Goal: Task Accomplishment & Management: Use online tool/utility

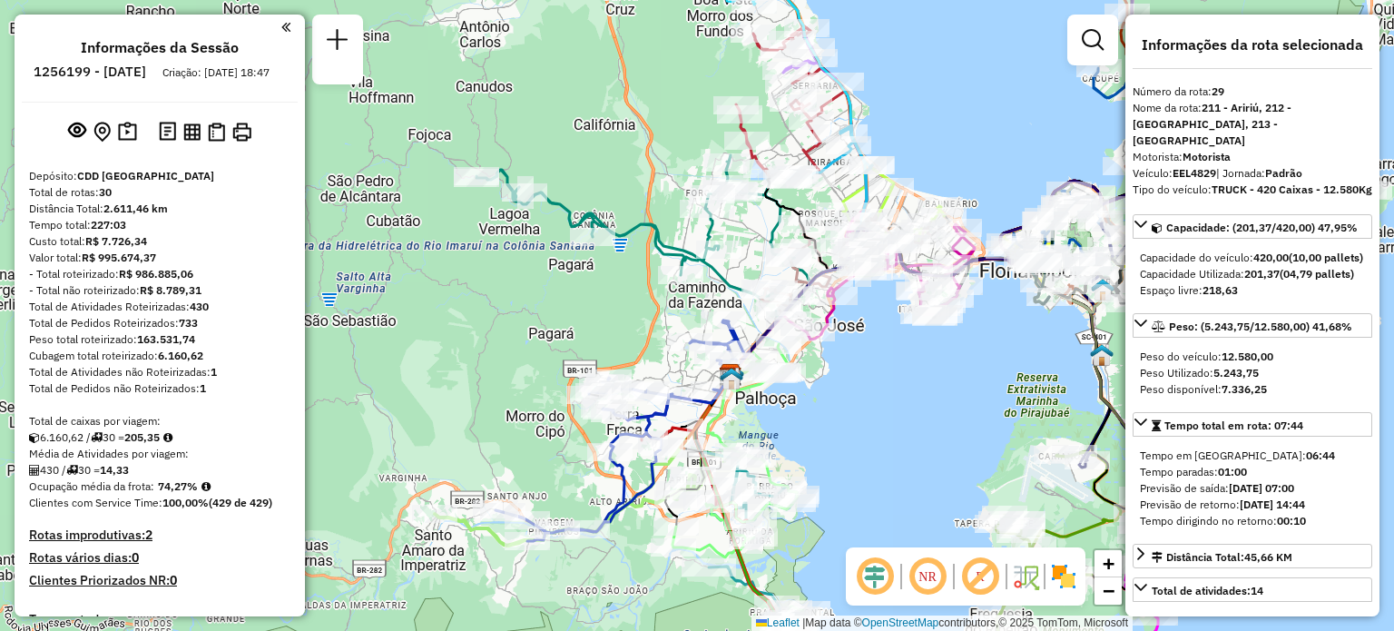
select select "**********"
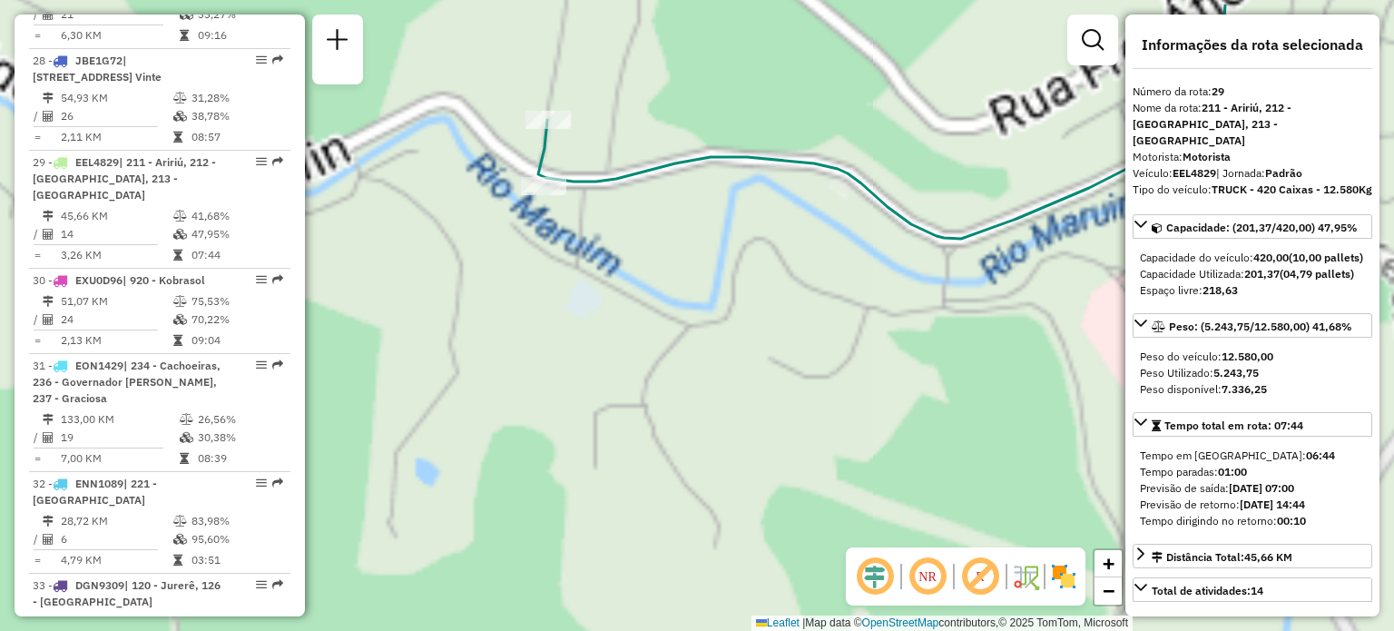
drag, startPoint x: 624, startPoint y: 143, endPoint x: 616, endPoint y: 285, distance: 141.8
click at [616, 283] on div "Janela de atendimento Grade de atendimento Capacidade Transportadoras Veículos …" at bounding box center [697, 315] width 1394 height 631
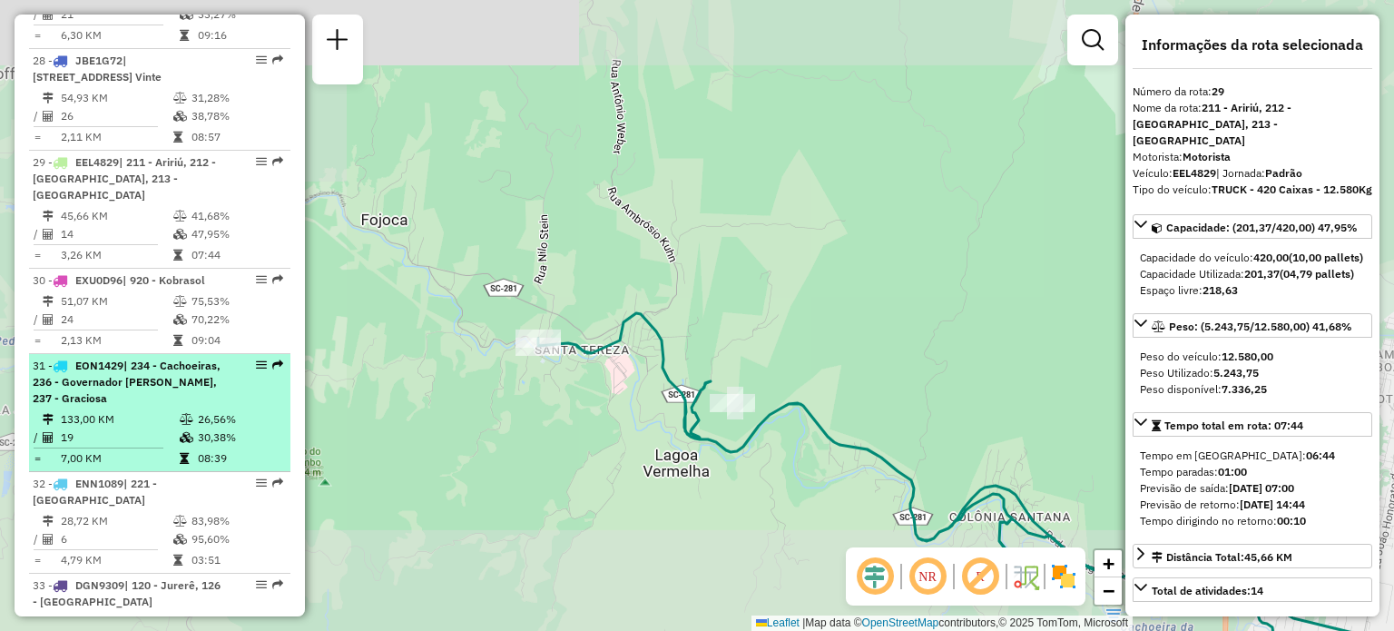
drag, startPoint x: 728, startPoint y: 254, endPoint x: 127, endPoint y: 233, distance: 601.2
click at [134, 239] on hb-router-mapa "Informações da Sessão 1256199 - [DATE] Criação: [DATE] 18:47 Depósito: CDD [GEO…" at bounding box center [697, 315] width 1394 height 631
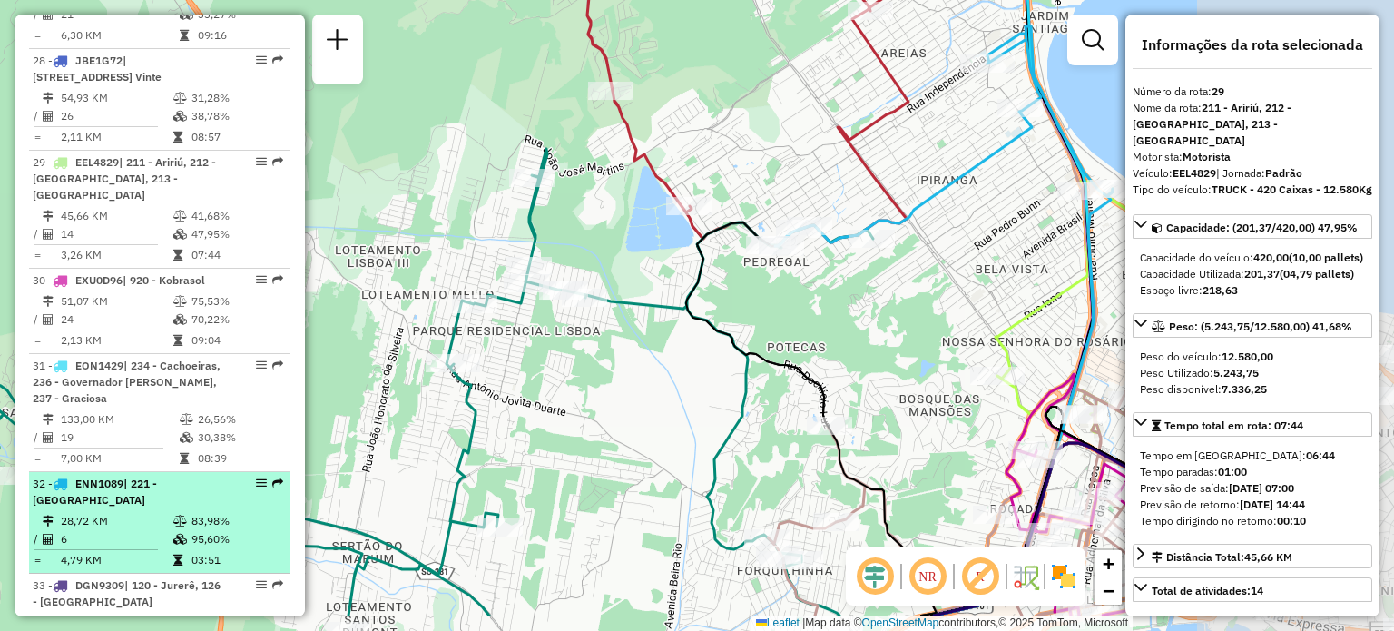
drag, startPoint x: 764, startPoint y: 398, endPoint x: 263, endPoint y: 378, distance: 501.4
click at [265, 377] on hb-router-mapa "Informações da Sessão 1256199 - [DATE] Criação: [DATE] 18:47 Depósito: CDD [GEO…" at bounding box center [697, 315] width 1394 height 631
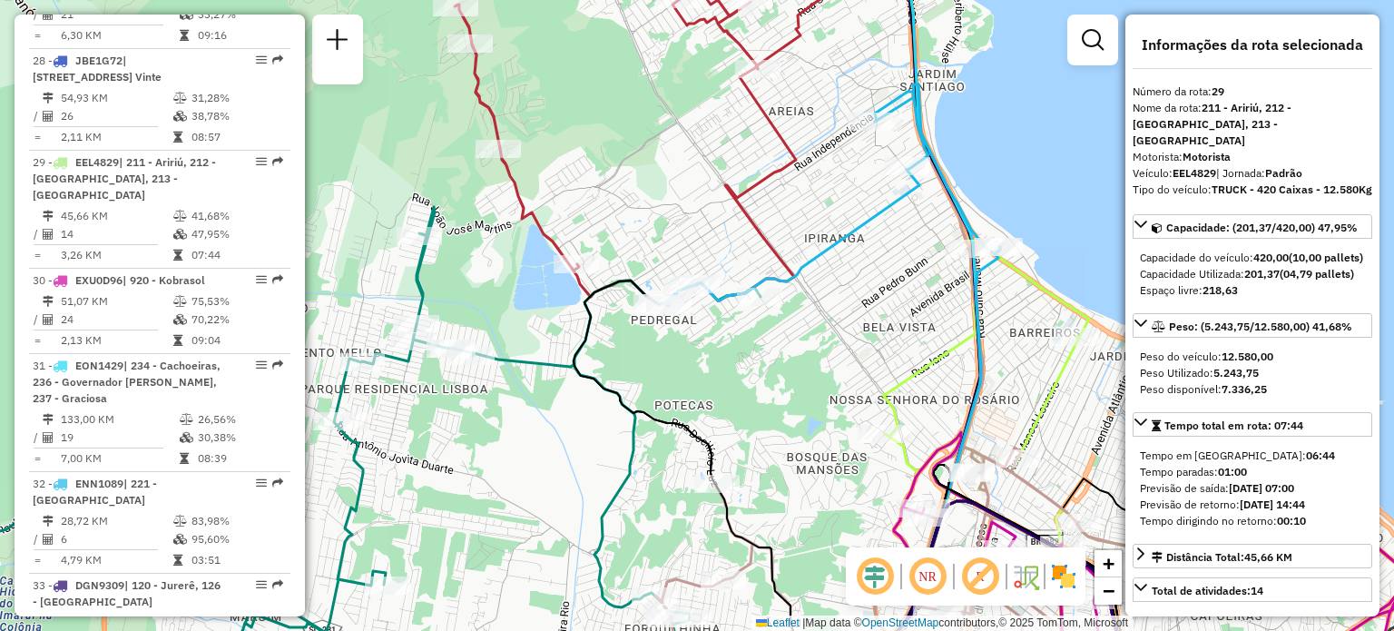
drag, startPoint x: 725, startPoint y: 282, endPoint x: 655, endPoint y: 324, distance: 81.4
click at [660, 320] on div "Rota 3 - Placa FZX9C92 05039413 - RAITTZ COMERCIO DE ALIMENTOS LTDA Rota 32 - P…" at bounding box center [697, 315] width 1394 height 631
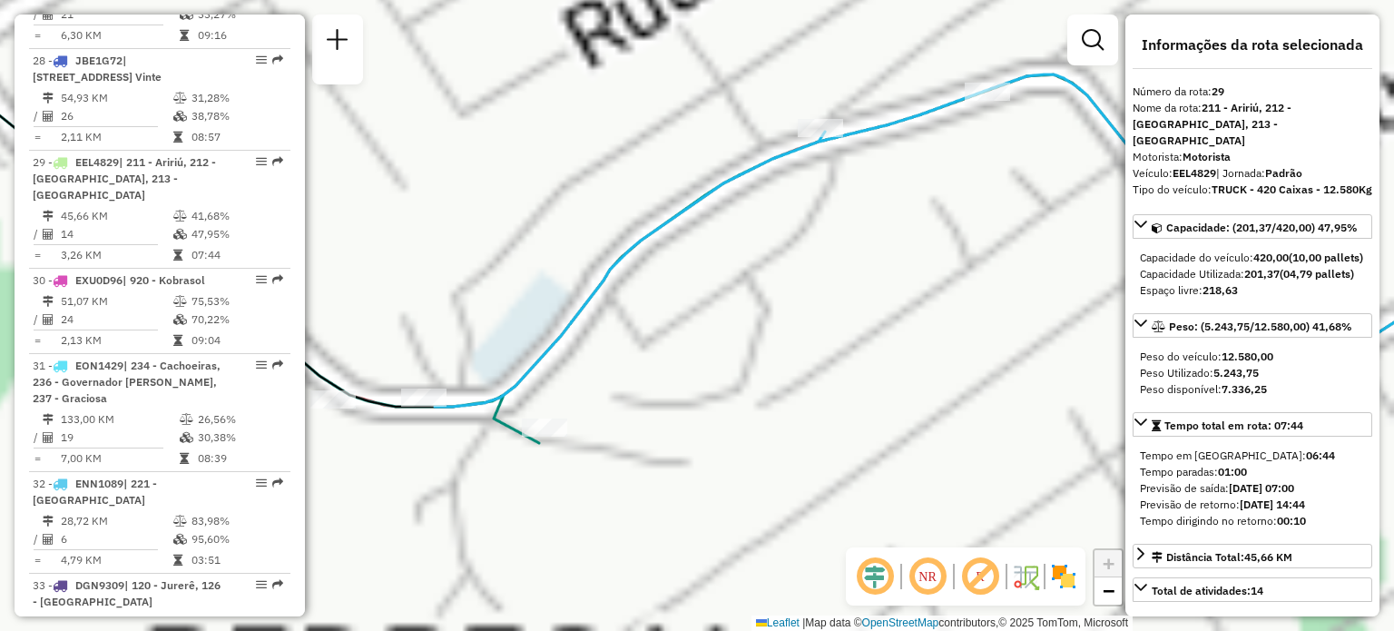
drag, startPoint x: 461, startPoint y: 317, endPoint x: 690, endPoint y: 253, distance: 237.4
click at [690, 253] on div "Janela de atendimento Grade de atendimento Capacidade Transportadoras Veículos …" at bounding box center [697, 315] width 1394 height 631
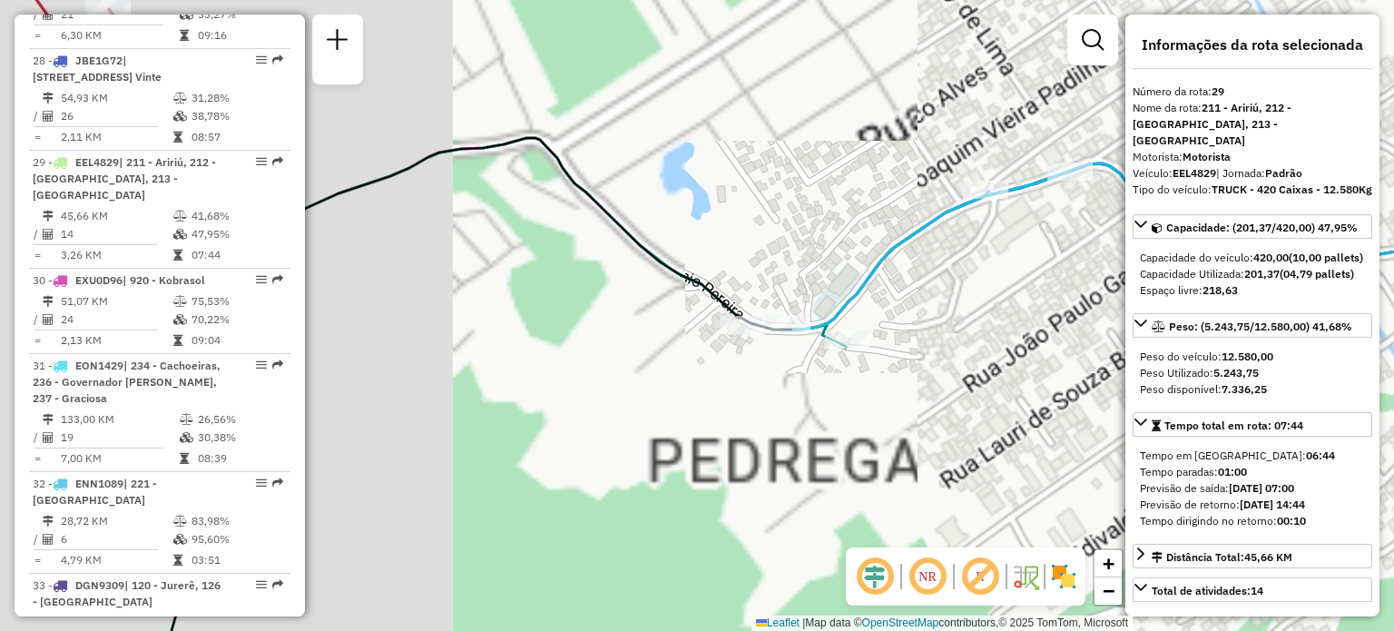
drag, startPoint x: 738, startPoint y: 288, endPoint x: 875, endPoint y: 262, distance: 139.4
click at [868, 271] on div "Janela de atendimento Grade de atendimento Capacidade Transportadoras Veículos …" at bounding box center [697, 315] width 1394 height 631
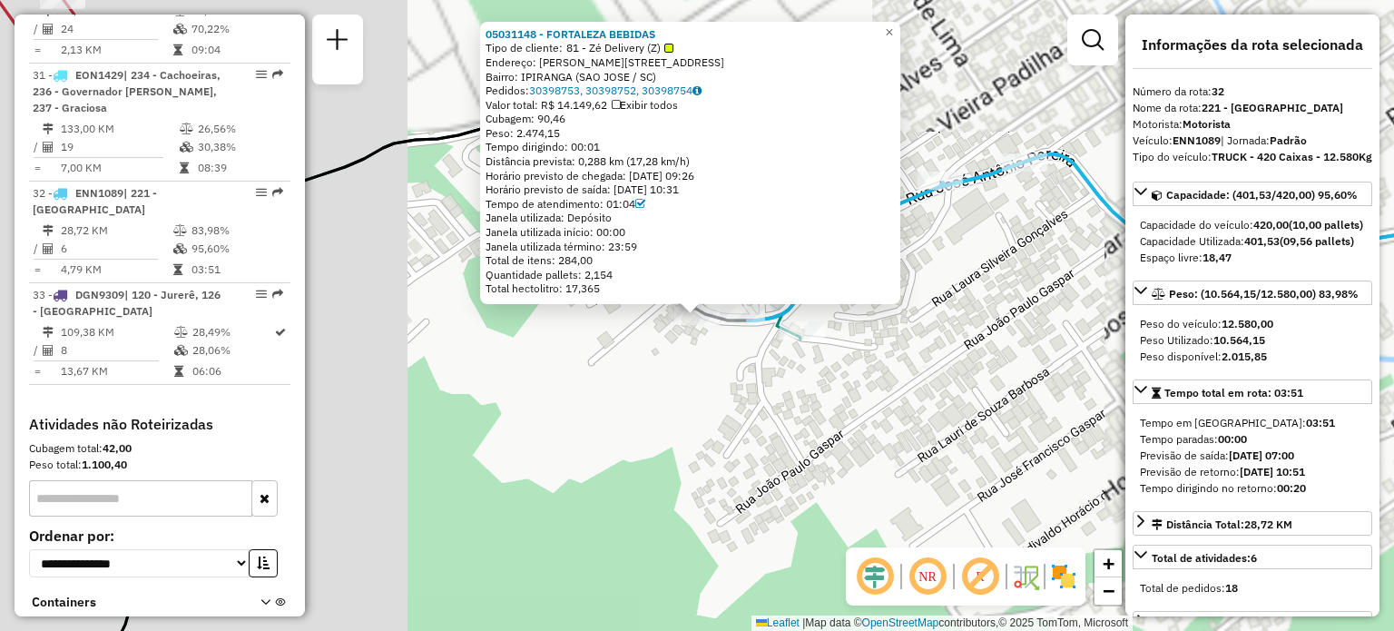
scroll to position [3664, 0]
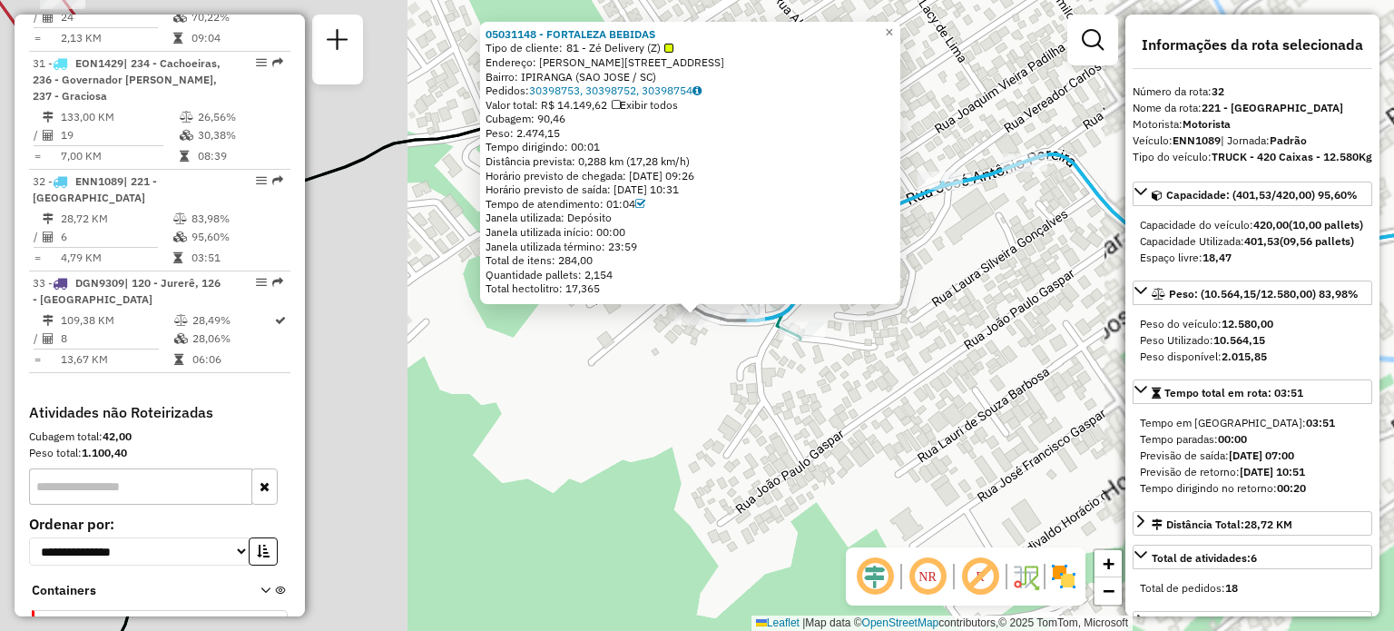
click at [699, 384] on div "05031148 - [GEOGRAPHIC_DATA] BEBIDAS Tipo de cliente: 81 - Zé Delivery (Z) Ende…" at bounding box center [697, 315] width 1394 height 631
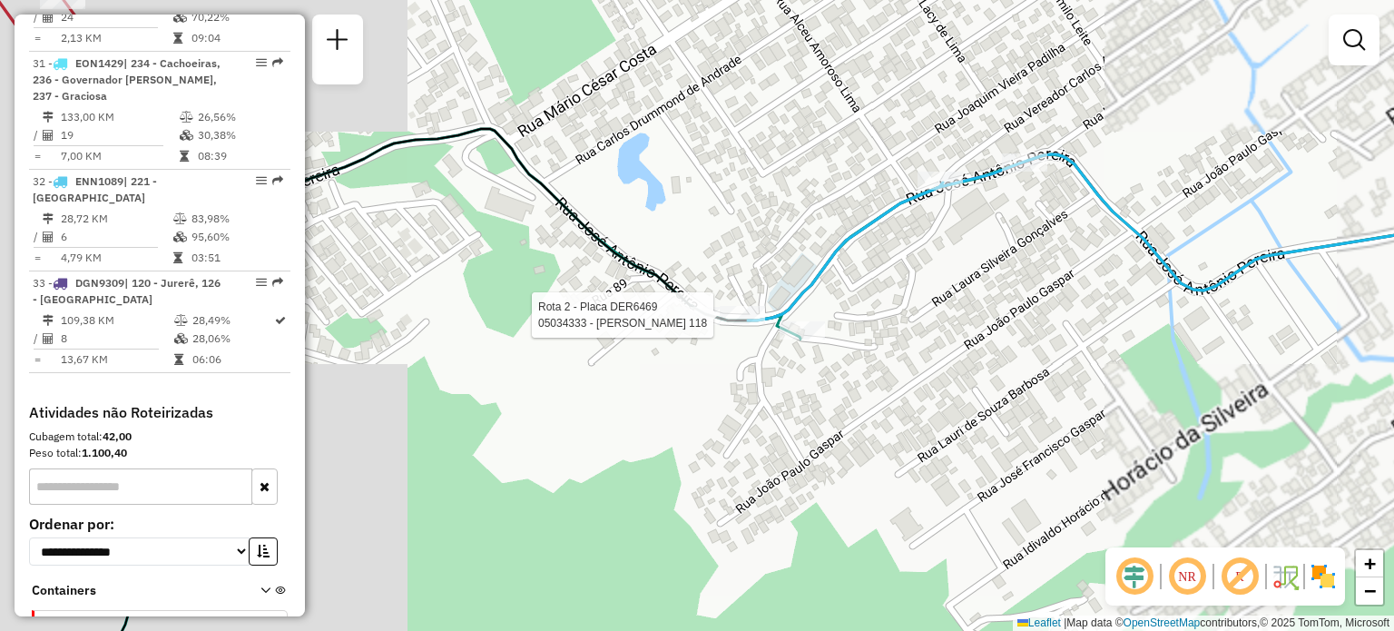
select select "**********"
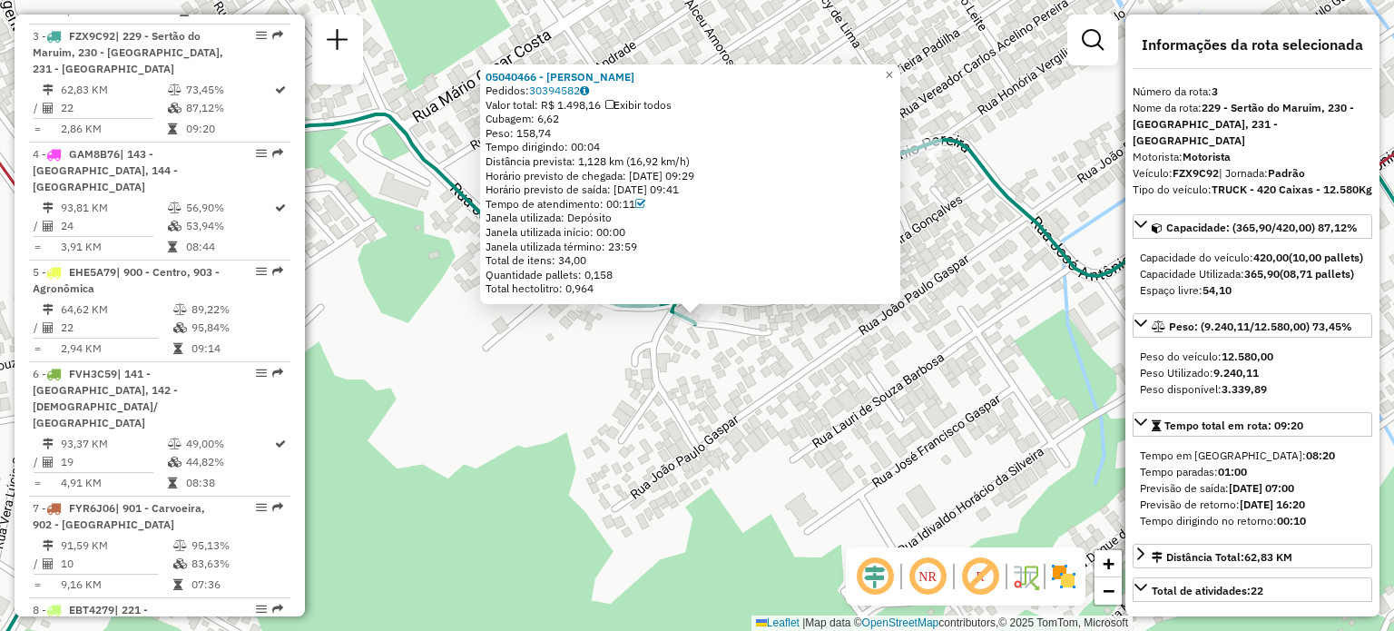
scroll to position [947, 0]
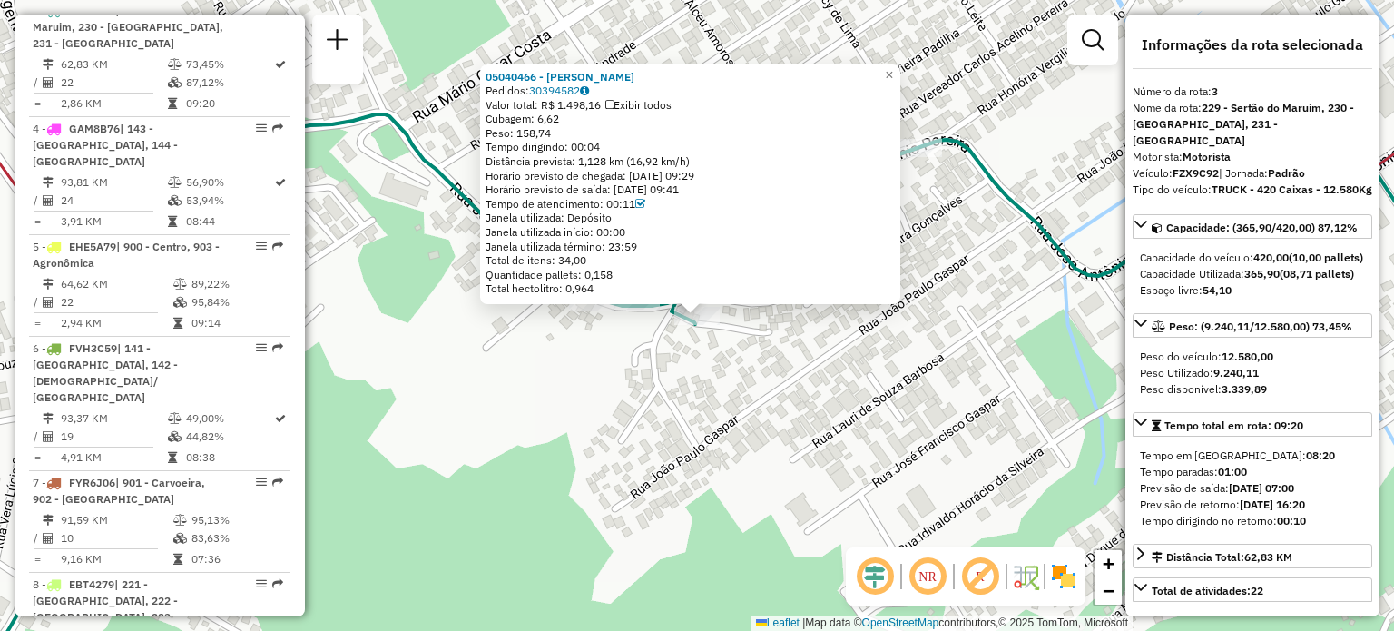
click at [789, 335] on div "05040466 - [PERSON_NAME]: 30394582 Valor total: R$ 1.498,16 Exibir todos Cubage…" at bounding box center [697, 315] width 1394 height 631
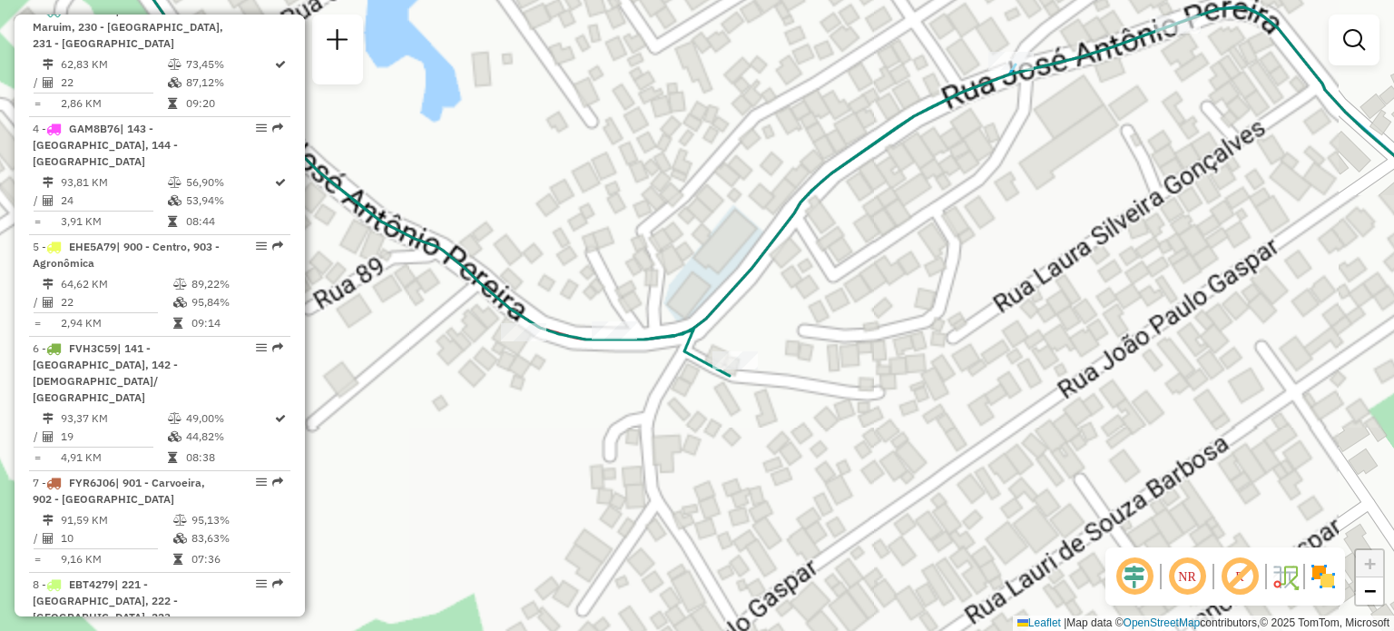
drag, startPoint x: 660, startPoint y: 242, endPoint x: 773, endPoint y: 262, distance: 115.2
click at [773, 262] on icon at bounding box center [795, 166] width 1673 height 418
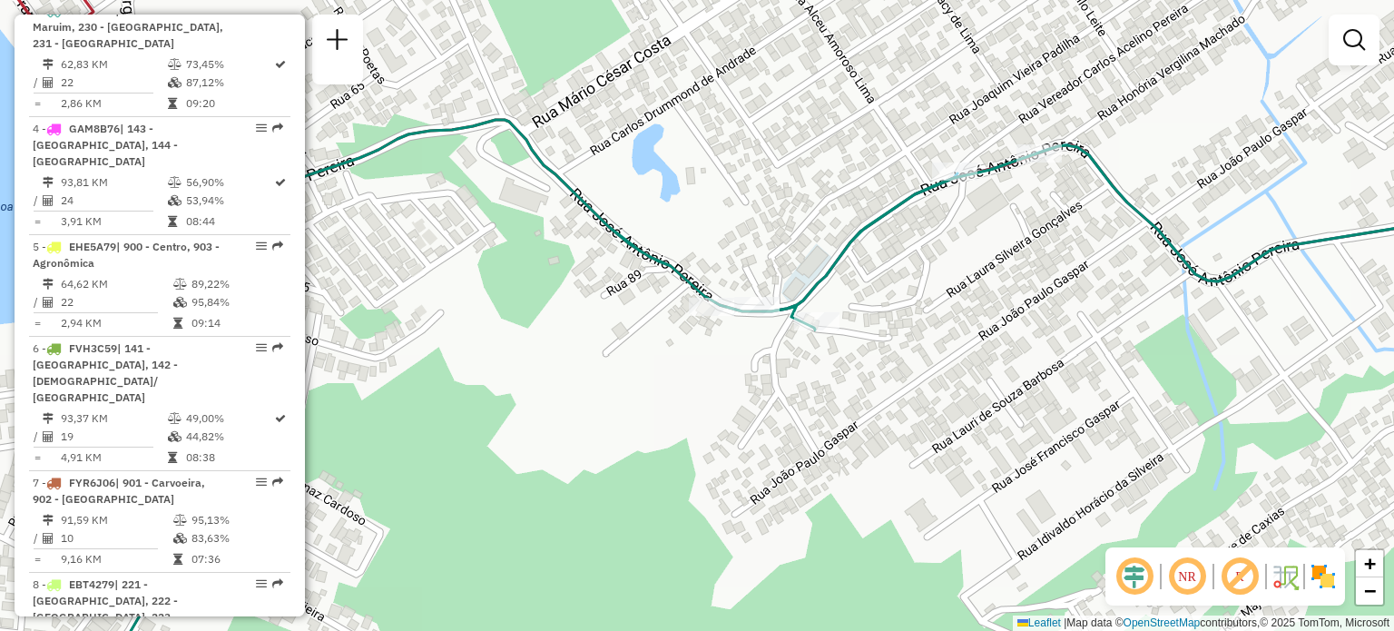
drag, startPoint x: 782, startPoint y: 228, endPoint x: 835, endPoint y: 238, distance: 53.6
click at [835, 238] on div "Janela de atendimento Grade de atendimento Capacidade Transportadoras Veículos …" at bounding box center [697, 315] width 1394 height 631
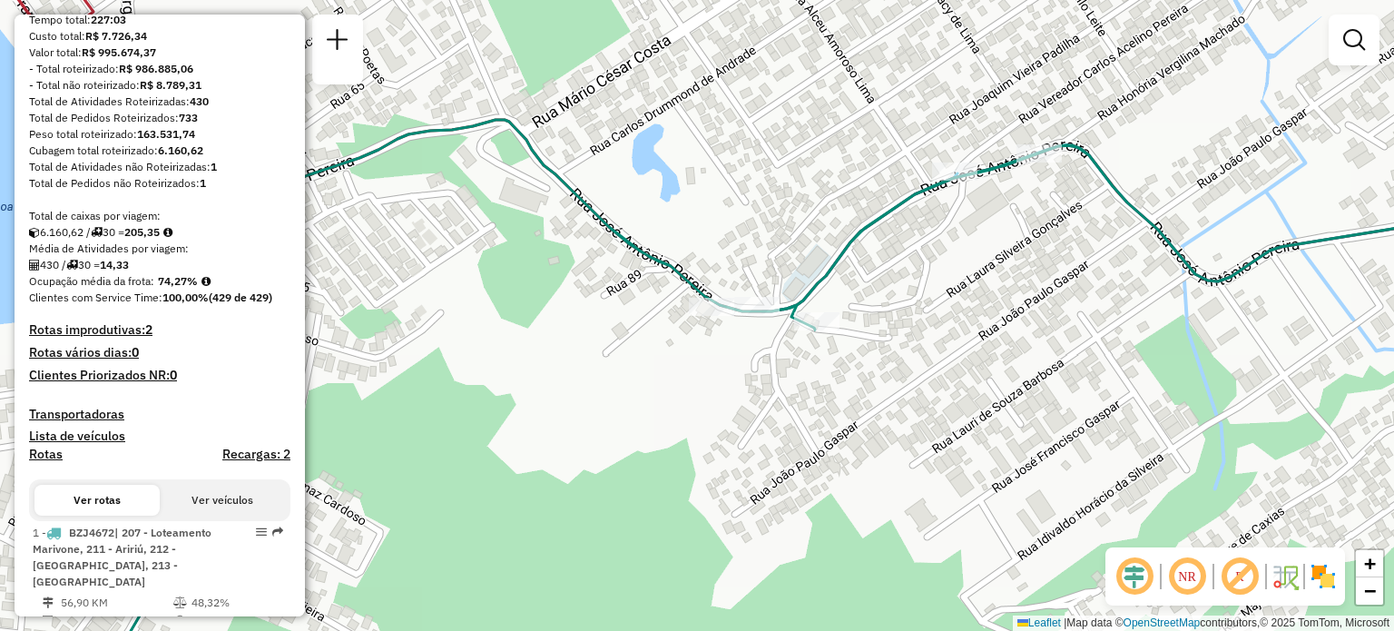
scroll to position [0, 0]
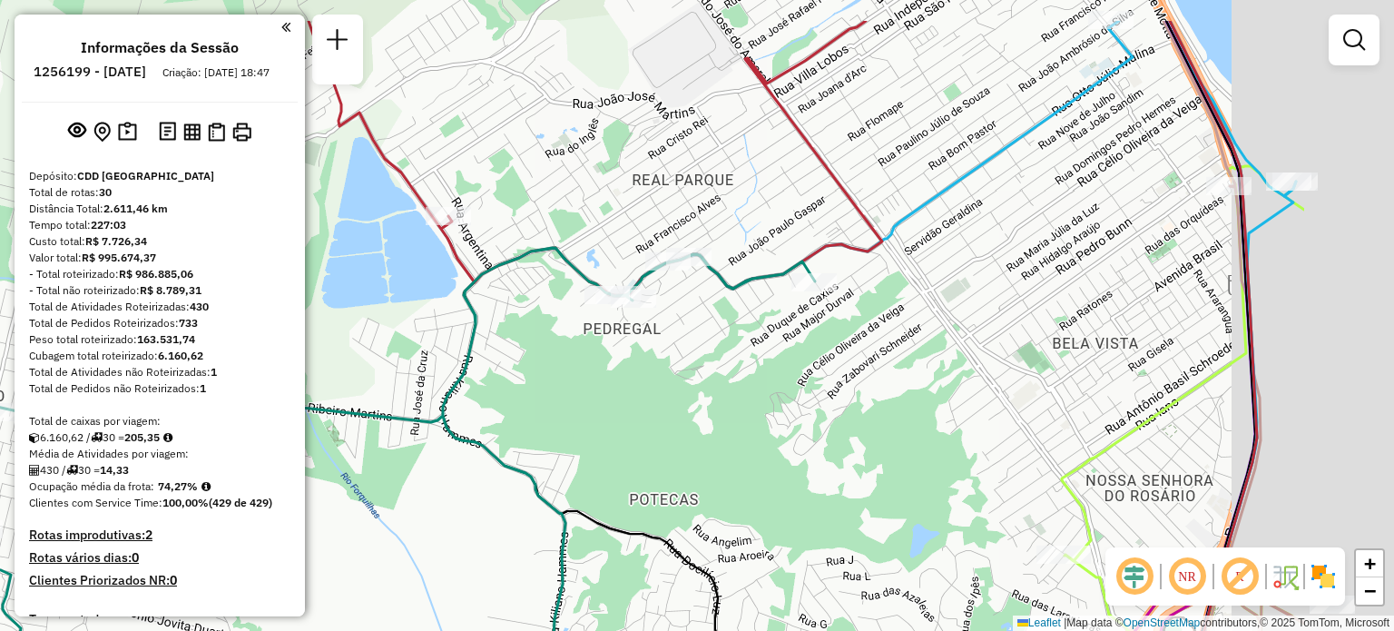
drag, startPoint x: 799, startPoint y: 194, endPoint x: 443, endPoint y: 313, distance: 375.1
click at [436, 319] on icon at bounding box center [389, 440] width 852 height 676
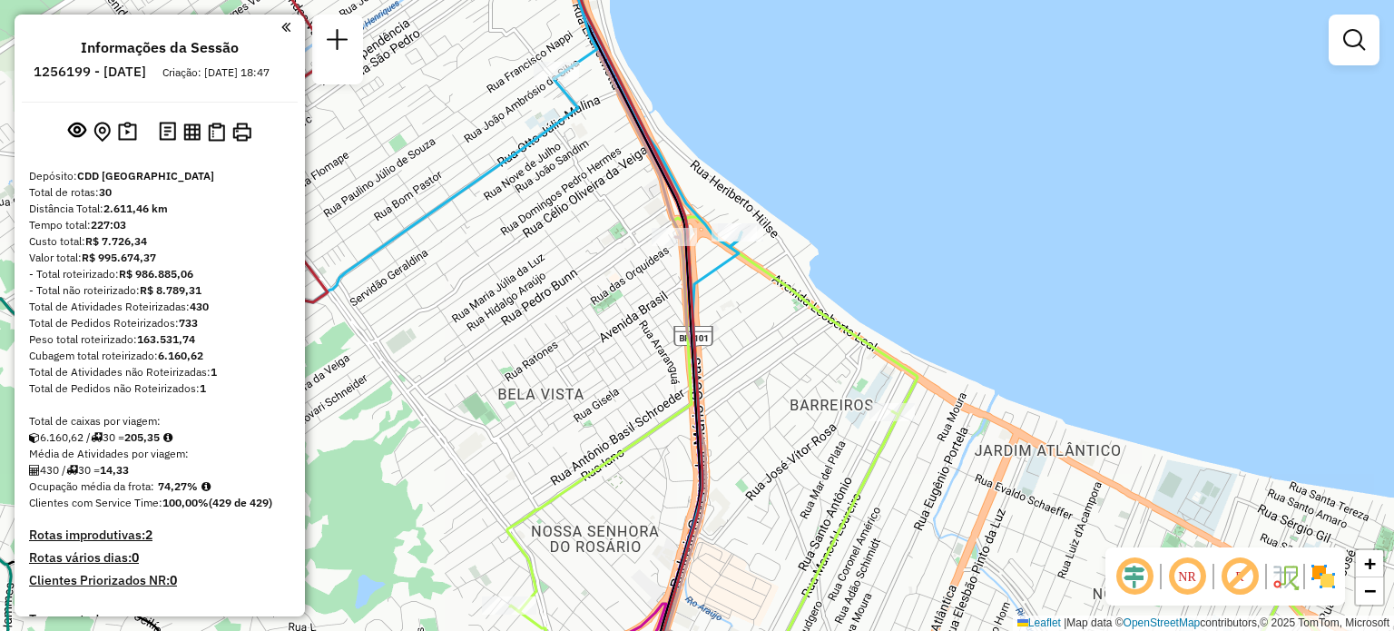
drag, startPoint x: 808, startPoint y: 345, endPoint x: 902, endPoint y: 351, distance: 94.6
click at [902, 351] on div "Janela de atendimento Grade de atendimento Capacidade Transportadoras Veículos …" at bounding box center [697, 315] width 1394 height 631
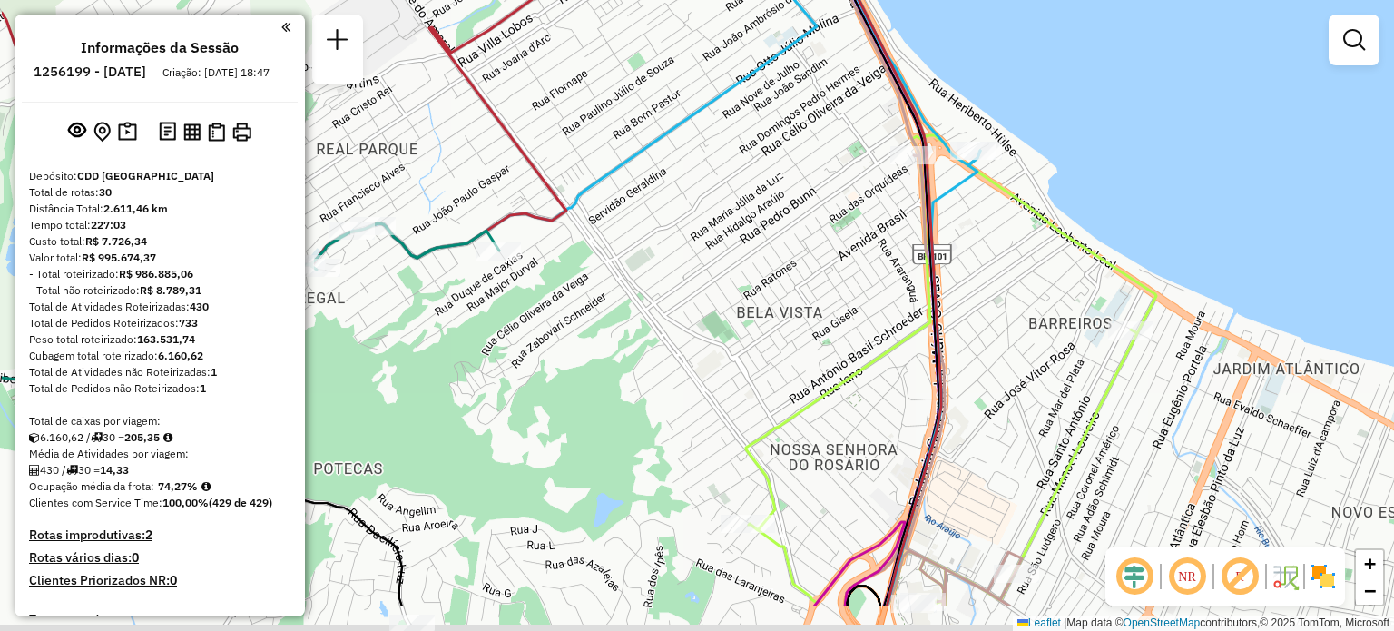
drag, startPoint x: 606, startPoint y: 361, endPoint x: 868, endPoint y: 243, distance: 286.8
click at [873, 195] on div "Janela de atendimento Grade de atendimento Capacidade Transportadoras Veículos …" at bounding box center [697, 315] width 1394 height 631
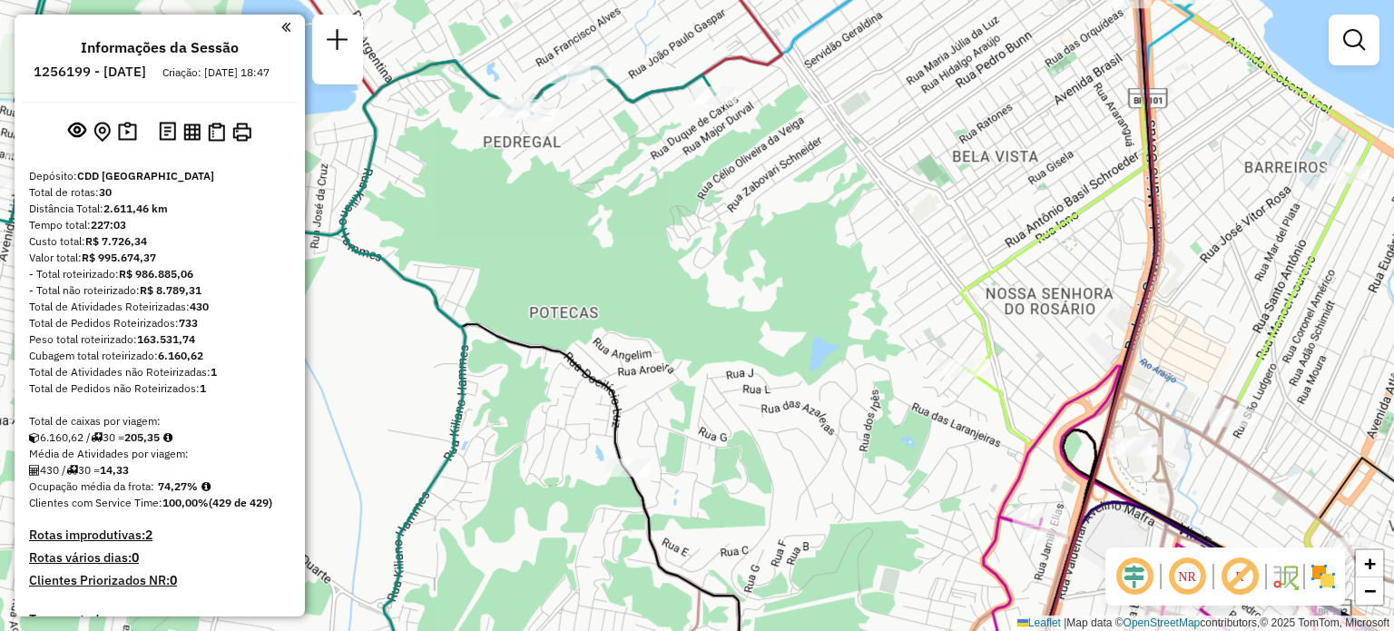
drag, startPoint x: 741, startPoint y: 398, endPoint x: 879, endPoint y: 285, distance: 179.3
click at [883, 281] on div "Janela de atendimento Grade de atendimento Capacidade Transportadoras Veículos …" at bounding box center [697, 315] width 1394 height 631
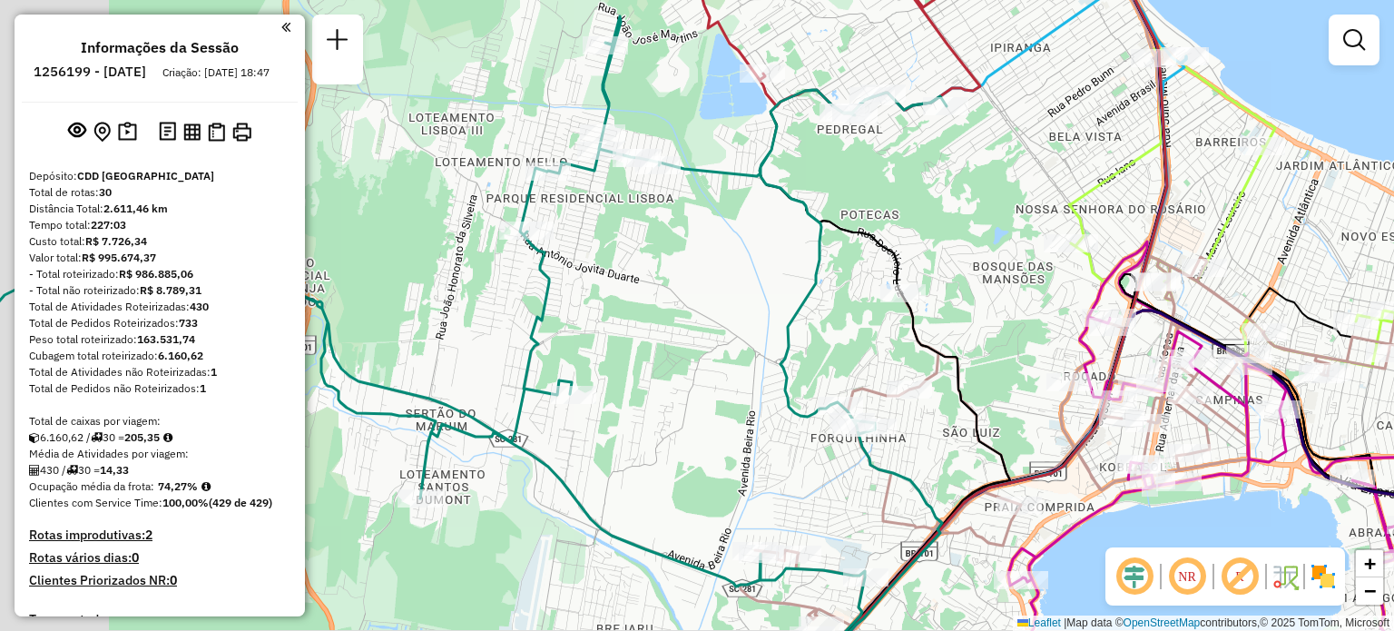
drag, startPoint x: 574, startPoint y: 271, endPoint x: 692, endPoint y: 218, distance: 130.4
click at [692, 218] on div "Janela de atendimento Grade de atendimento Capacidade Transportadoras Veículos …" at bounding box center [697, 315] width 1394 height 631
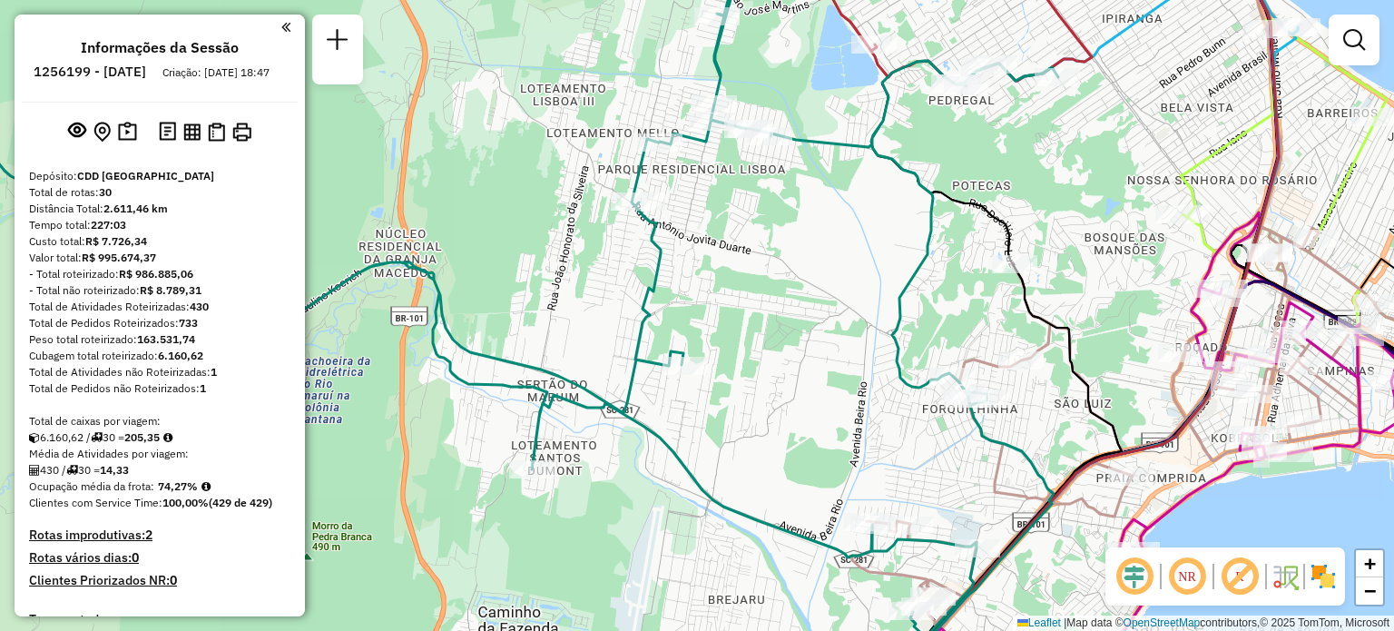
drag, startPoint x: 576, startPoint y: 253, endPoint x: 737, endPoint y: 240, distance: 161.2
click at [704, 233] on div "Janela de atendimento Grade de atendimento Capacidade Transportadoras Veículos …" at bounding box center [697, 315] width 1394 height 631
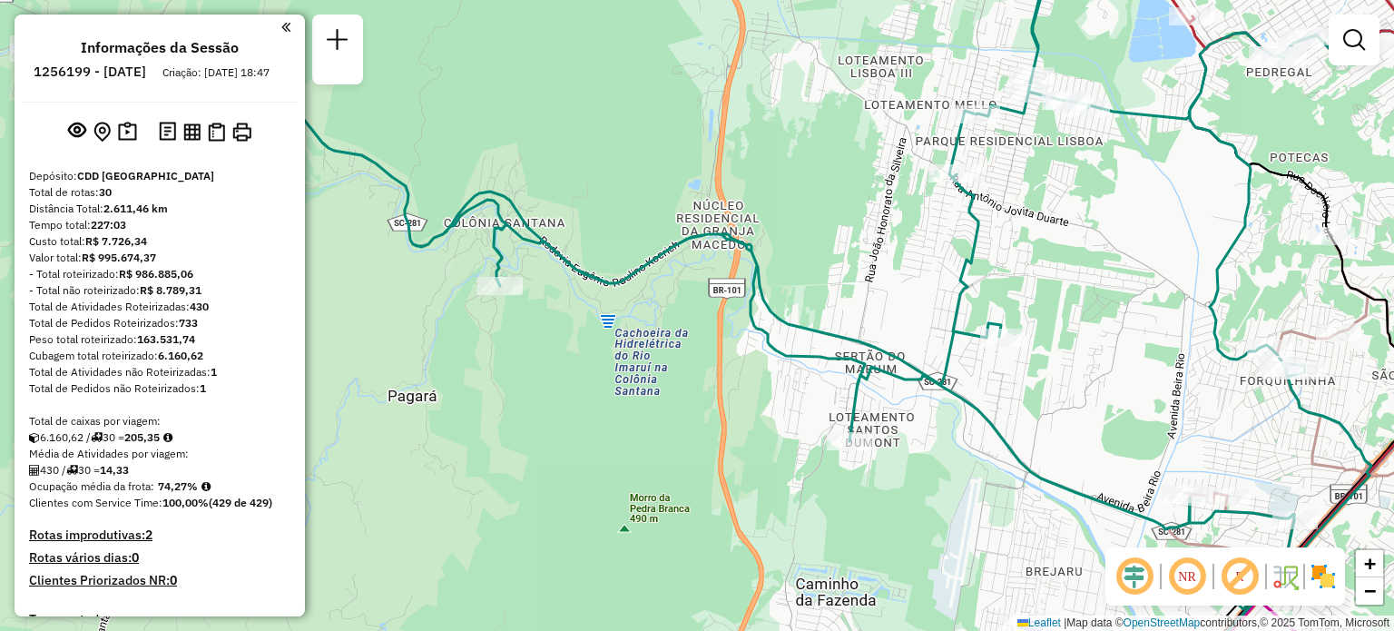
drag, startPoint x: 897, startPoint y: 302, endPoint x: 813, endPoint y: 263, distance: 92.2
click at [815, 264] on div "Rota 3 - Placa FZX9C92 05089436 - VANDERLEI KORB ITUPO Janela de atendimento Gr…" at bounding box center [697, 315] width 1394 height 631
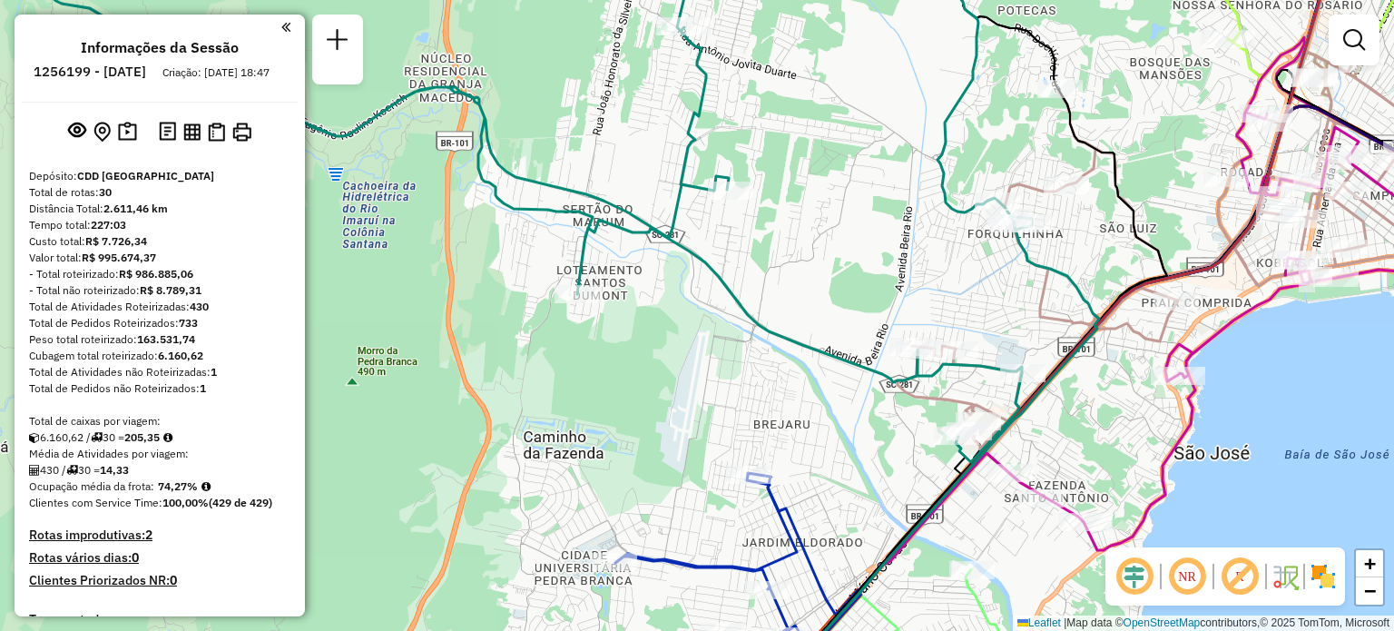
drag, startPoint x: 1071, startPoint y: 467, endPoint x: 1015, endPoint y: 260, distance: 214.4
click at [1038, 235] on div "Janela de atendimento Grade de atendimento Capacidade Transportadoras Veículos …" at bounding box center [697, 315] width 1394 height 631
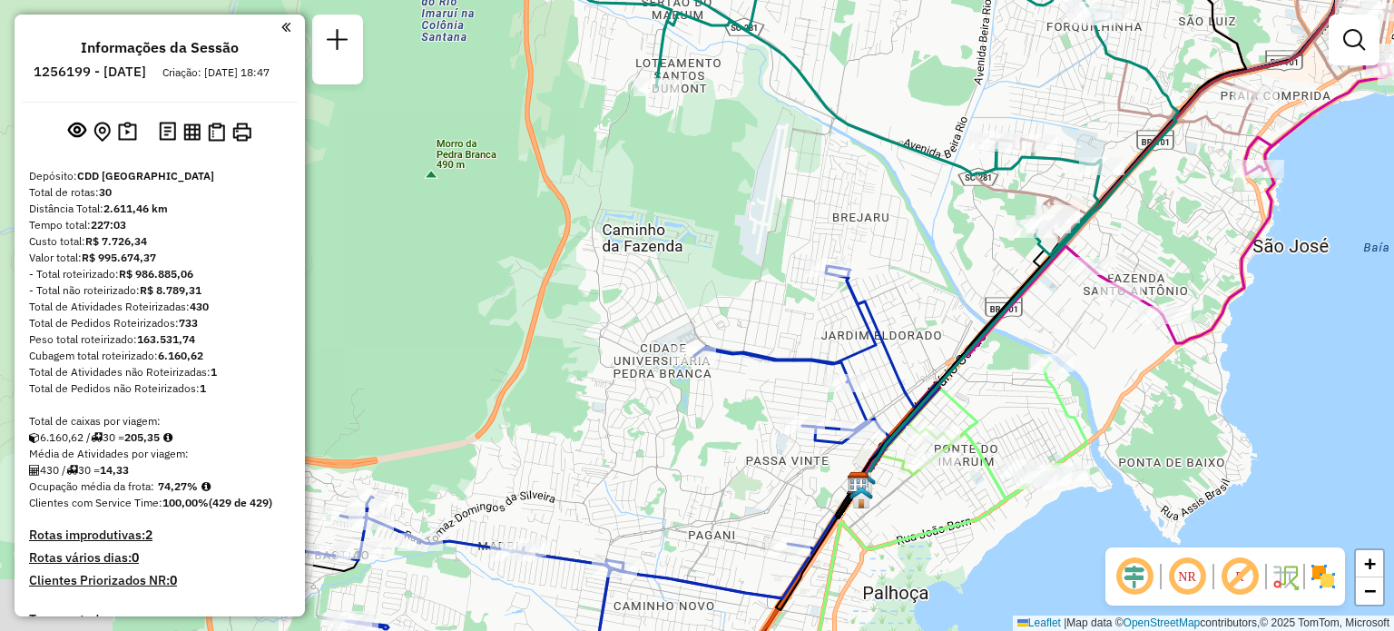
drag, startPoint x: 692, startPoint y: 238, endPoint x: 844, endPoint y: 268, distance: 154.5
click at [884, 264] on div "Rota 28 - Placa JBE1G72 05040472 - 57.966.412 [PERSON_NAME] Janela de atendimen…" at bounding box center [697, 315] width 1394 height 631
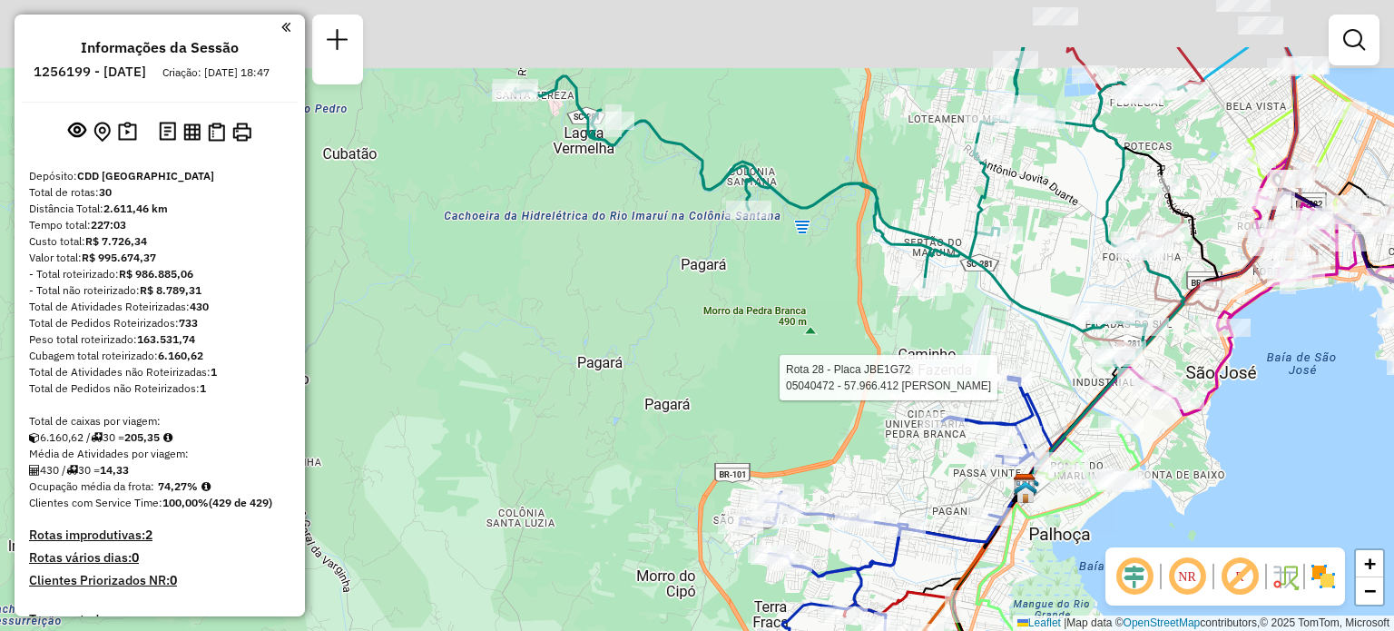
drag, startPoint x: 627, startPoint y: 188, endPoint x: 762, endPoint y: 276, distance: 161.4
click at [788, 301] on div "Rota 28 - Placa JBE1G72 05040472 - 57.966.412 [PERSON_NAME] Janela de atendimen…" at bounding box center [697, 315] width 1394 height 631
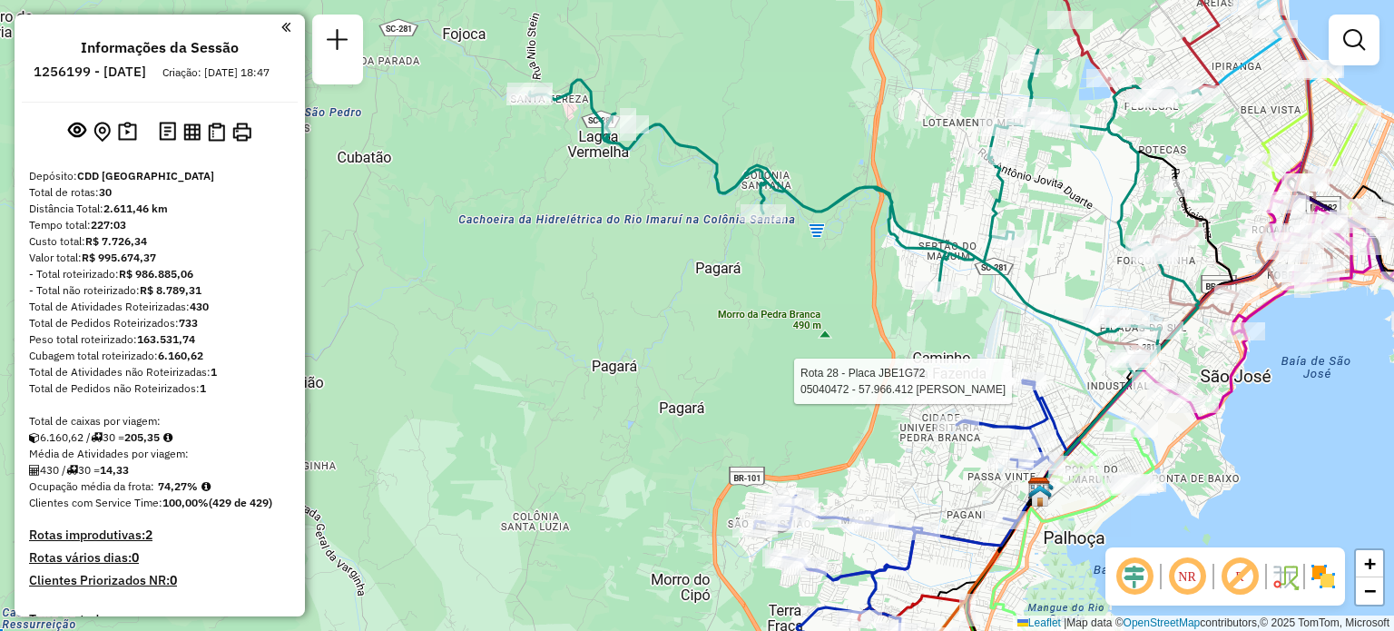
drag, startPoint x: 610, startPoint y: 178, endPoint x: 653, endPoint y: 215, distance: 57.3
click at [649, 221] on div "Rota 28 - Placa JBE1G72 05040472 - 57.966.412 [PERSON_NAME] Janela de atendimen…" at bounding box center [697, 315] width 1394 height 631
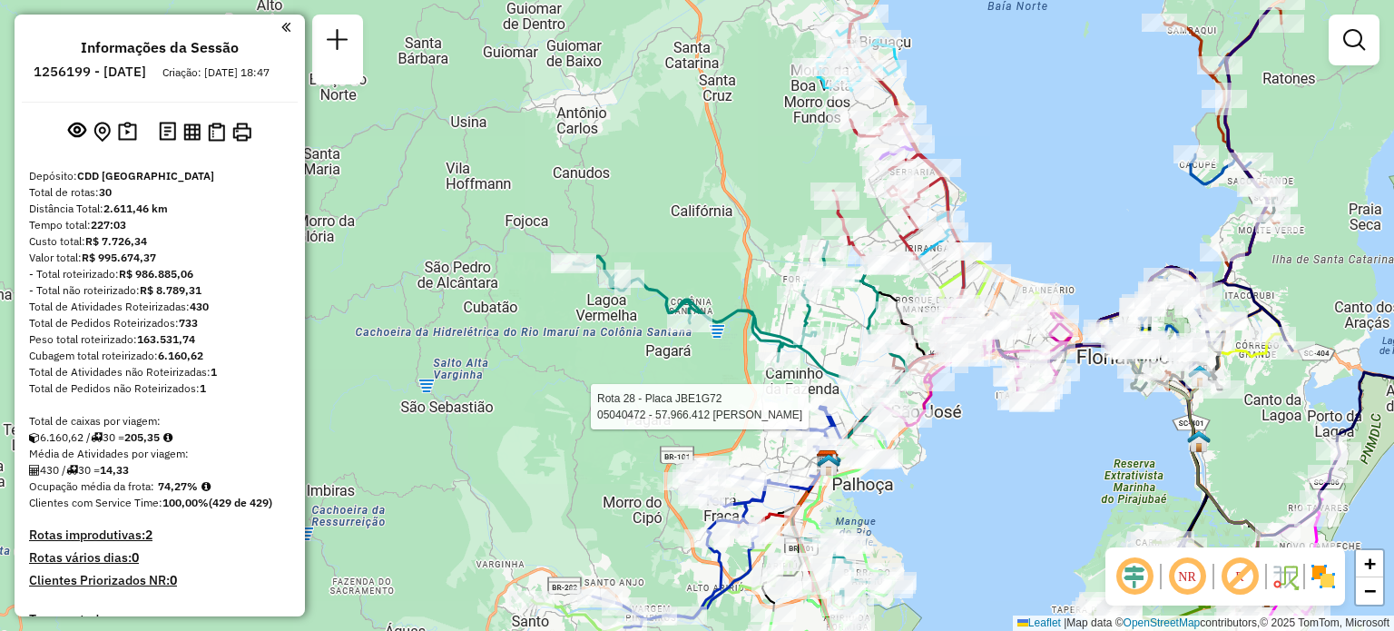
drag, startPoint x: 780, startPoint y: 235, endPoint x: 612, endPoint y: 587, distance: 390.5
click at [612, 587] on div "Rota 28 - Placa JBE1G72 05040472 - 57.966.412 [PERSON_NAME] Janela de atendimen…" at bounding box center [697, 315] width 1394 height 631
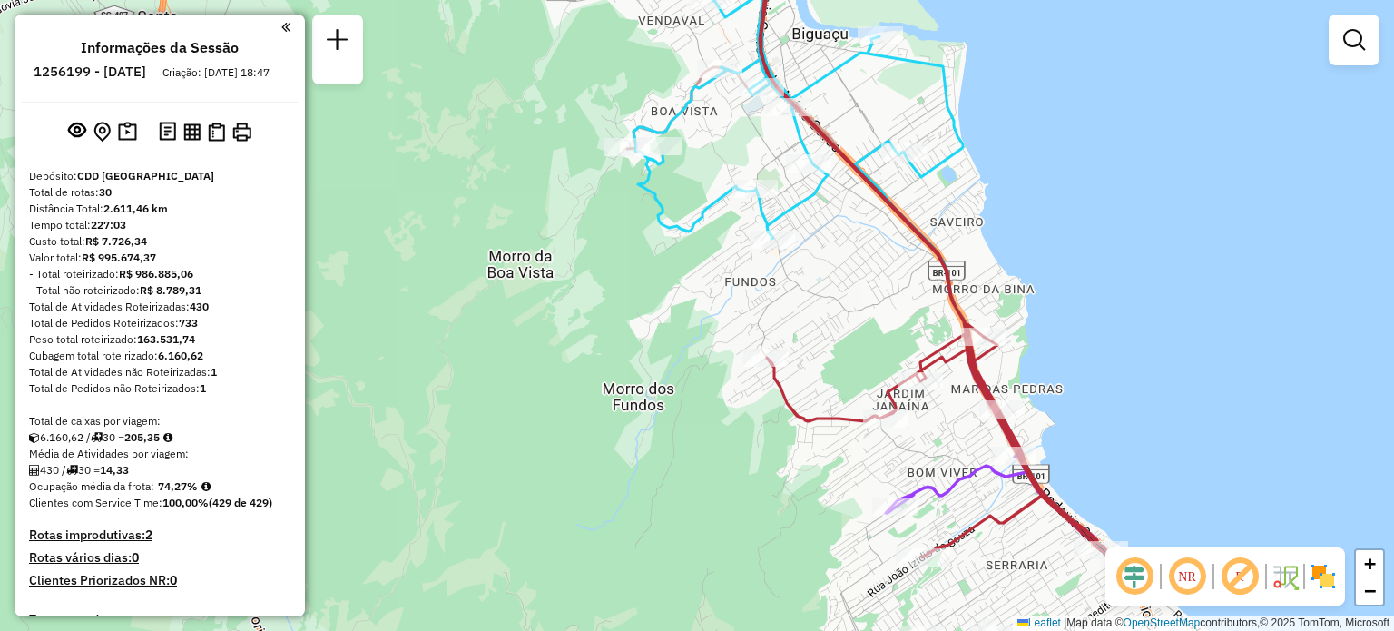
drag, startPoint x: 831, startPoint y: 402, endPoint x: 789, endPoint y: 324, distance: 88.9
click at [800, 333] on div "Rota 28 - Placa JBE1G72 05040472 - 57.966.412 [PERSON_NAME] Janela de atendimen…" at bounding box center [697, 315] width 1394 height 631
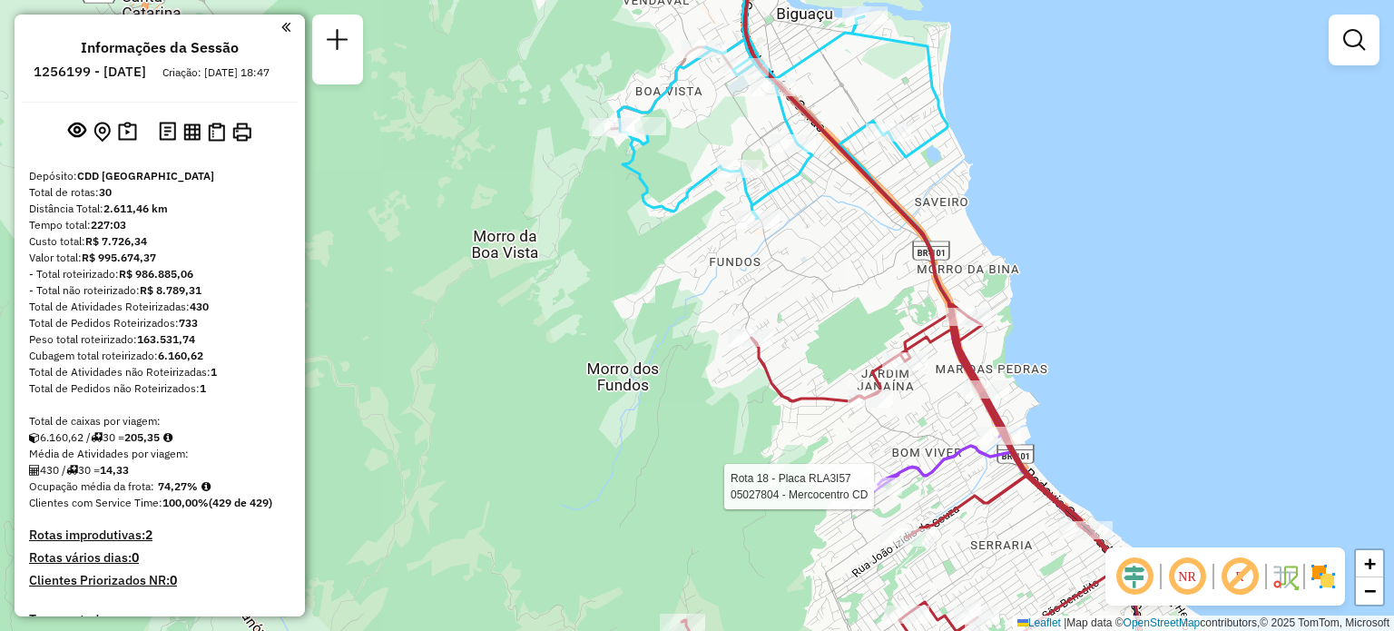
select select "**********"
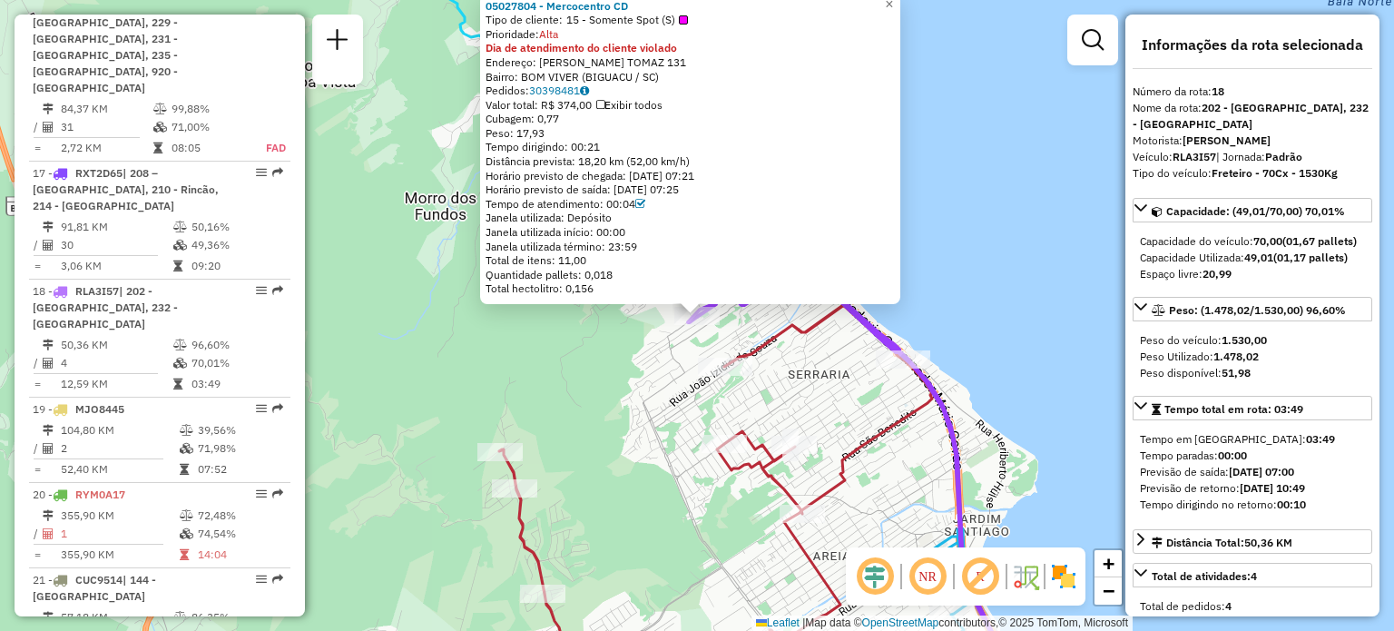
scroll to position [2294, 0]
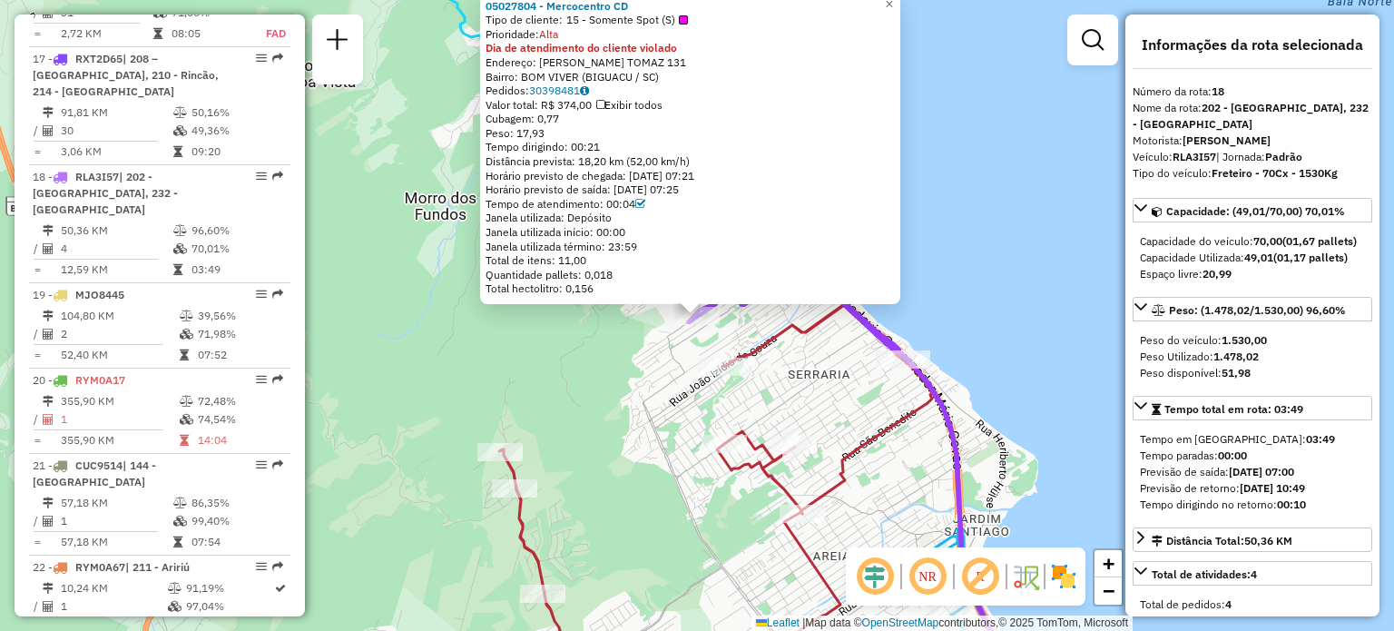
click at [827, 383] on div "05027804 - Mercocentro CD Tipo de cliente: 15 - Somente Spot (S) Prioridade: Al…" at bounding box center [697, 315] width 1394 height 631
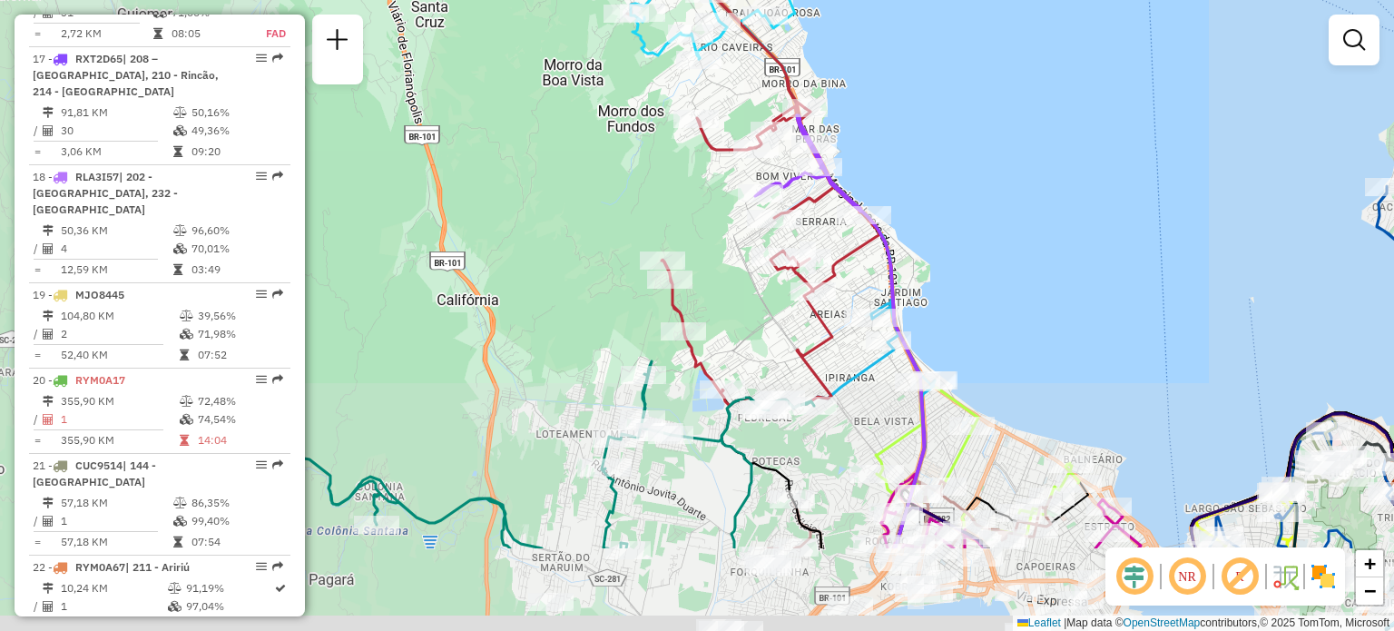
drag, startPoint x: 860, startPoint y: 340, endPoint x: 820, endPoint y: 133, distance: 211.6
click at [820, 144] on div "Rota 32 - Placa ENN1089 05040729 - ILISAMARA C S M NORONHA RESTAURANTE Janela d…" at bounding box center [697, 315] width 1394 height 631
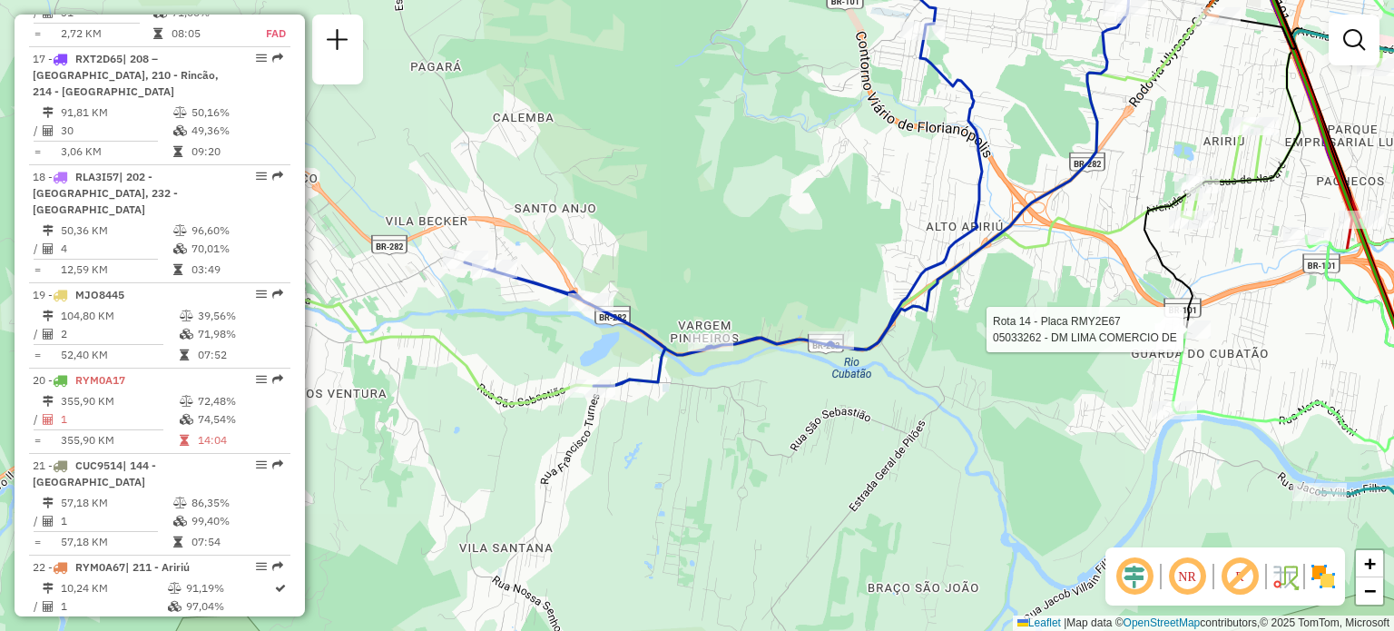
drag, startPoint x: 497, startPoint y: 348, endPoint x: 915, endPoint y: 371, distance: 418.1
click at [915, 371] on div "Rota 32 - Placa ENN1089 05027887 - EDSON [PERSON_NAME] Rota 16 - Placa RUZ1J61 …" at bounding box center [697, 315] width 1394 height 631
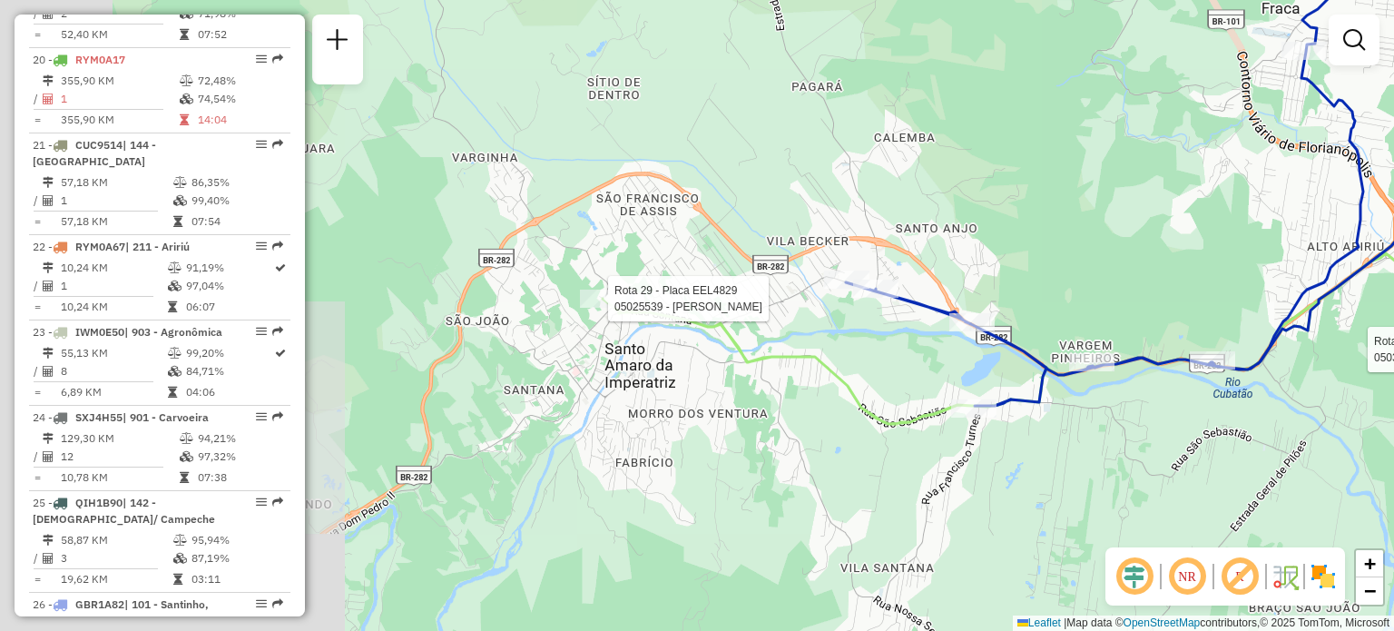
select select "**********"
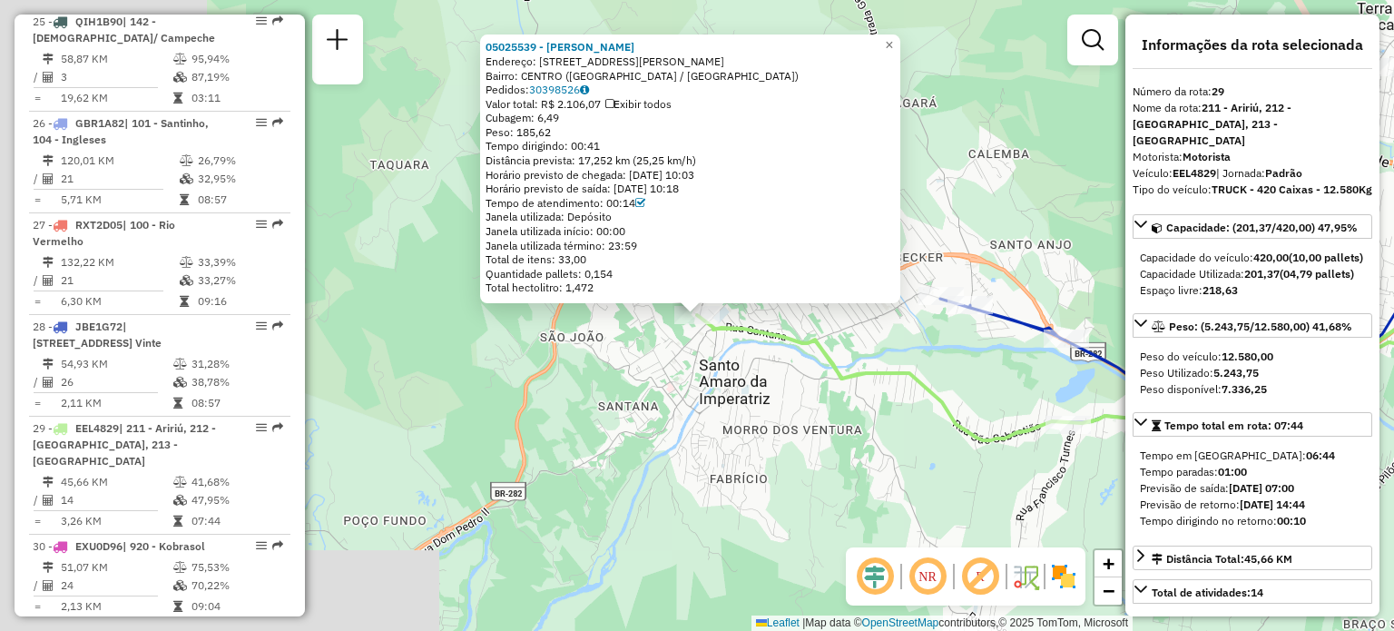
scroll to position [3362, 0]
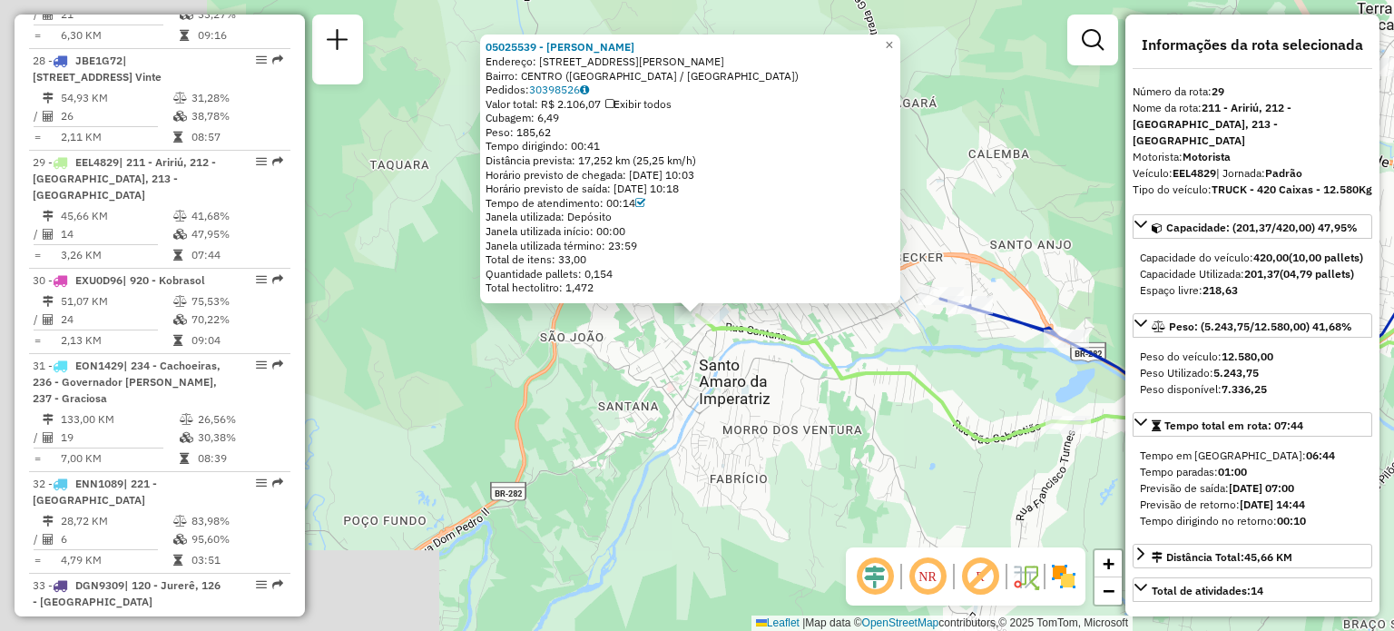
click at [644, 386] on div "05025539 - [PERSON_NAME]: 081 R PREFEITO [PERSON_NAME] 40 Bairro: [GEOGRAPHIC_D…" at bounding box center [697, 315] width 1394 height 631
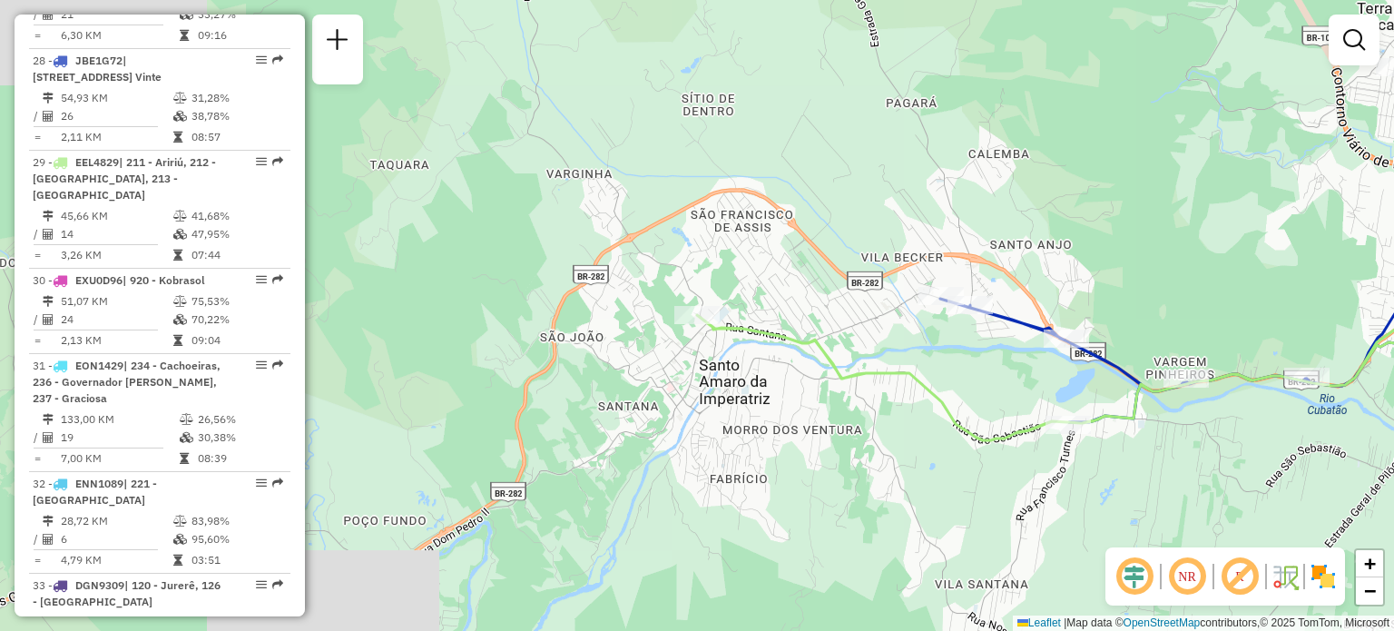
select select "**********"
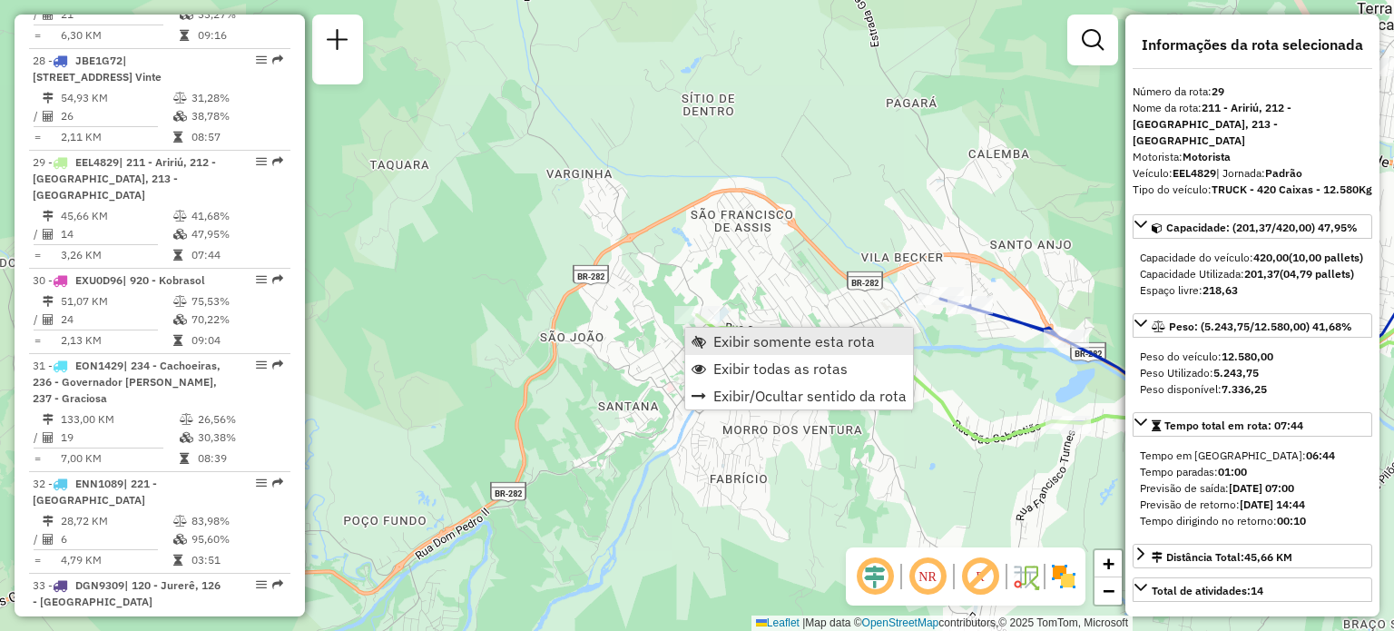
click at [723, 337] on span "Exibir somente esta rota" at bounding box center [794, 341] width 162 height 15
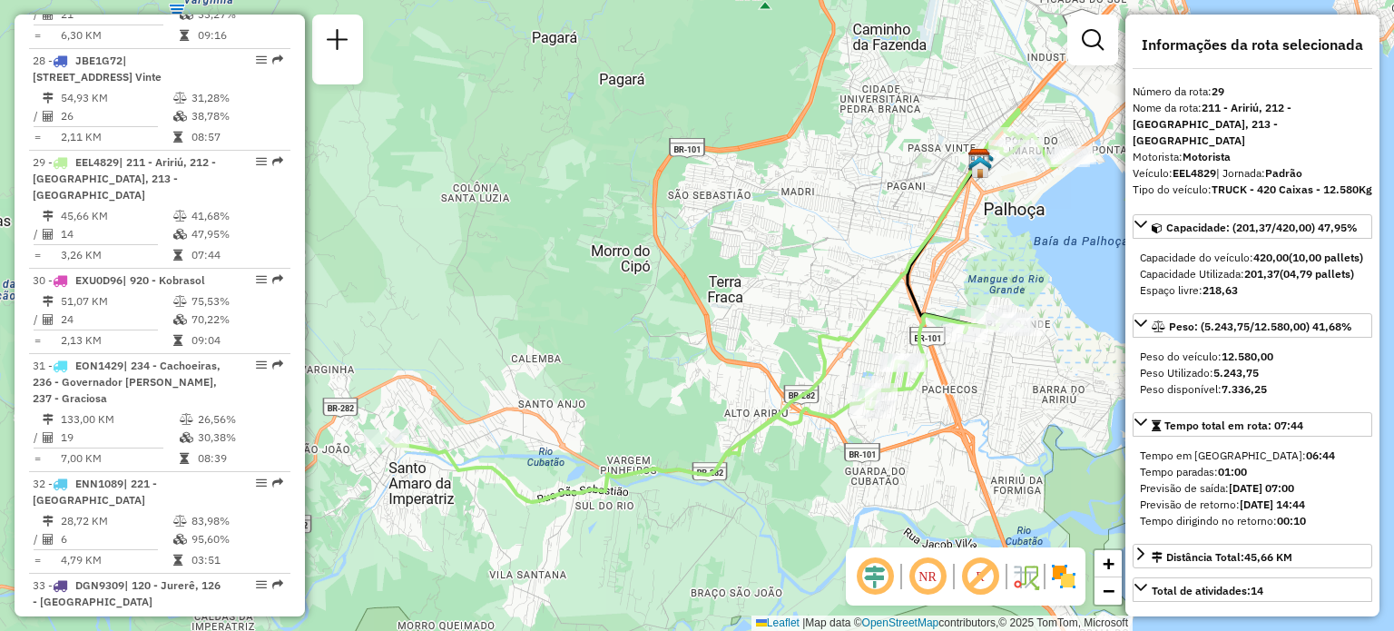
drag, startPoint x: 635, startPoint y: 427, endPoint x: 710, endPoint y: 398, distance: 79.9
click at [728, 398] on div "Janela de atendimento Grade de atendimento Capacidade Transportadoras Veículos …" at bounding box center [697, 315] width 1394 height 631
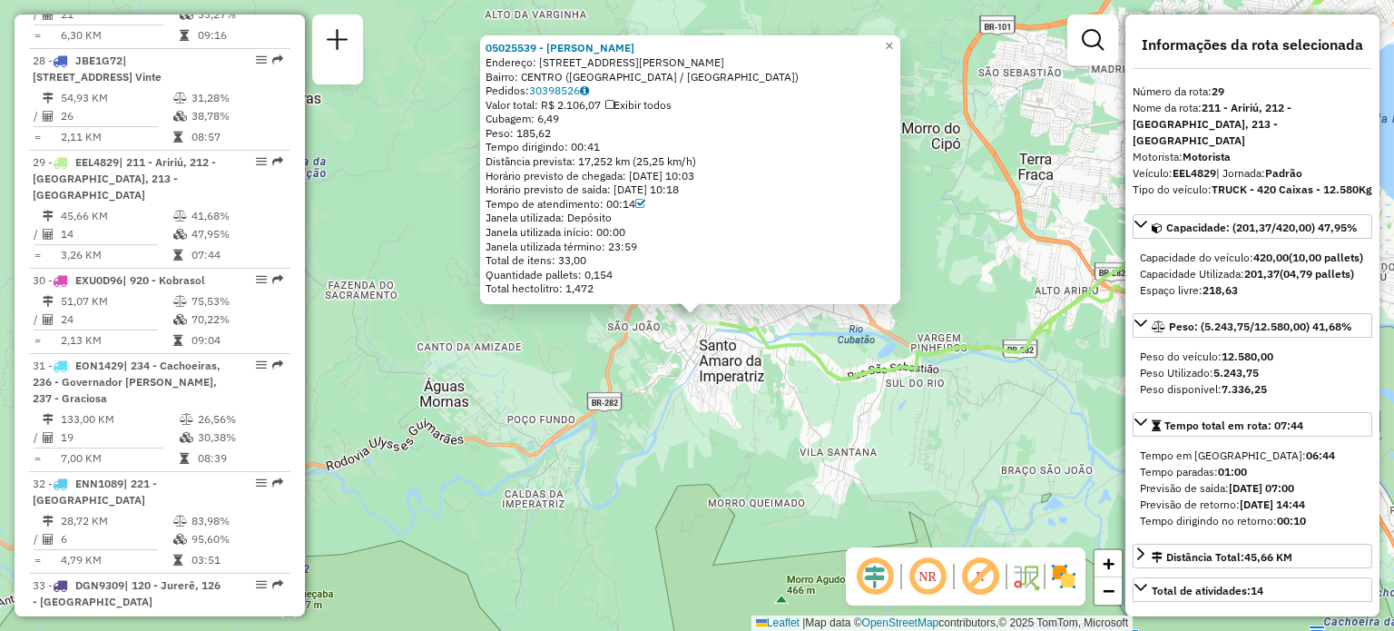
click at [910, 357] on icon at bounding box center [1040, 183] width 686 height 392
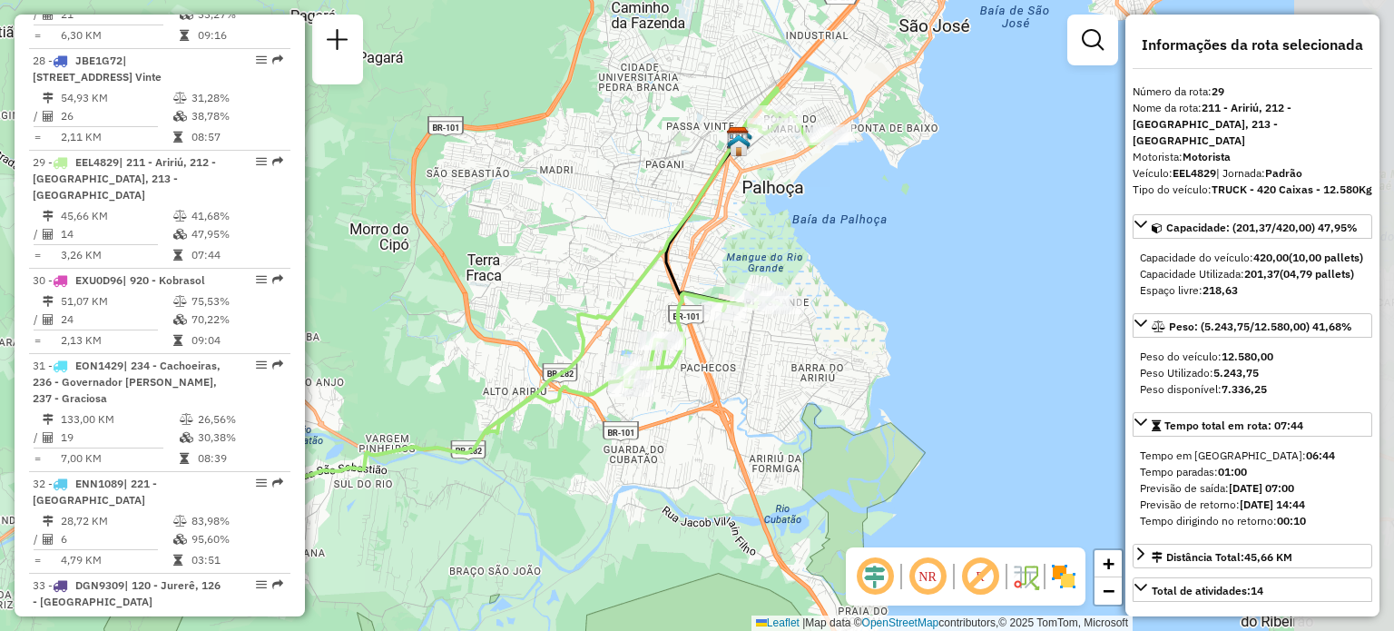
drag, startPoint x: 900, startPoint y: 356, endPoint x: 316, endPoint y: 466, distance: 594.7
click at [316, 466] on icon at bounding box center [488, 284] width 686 height 392
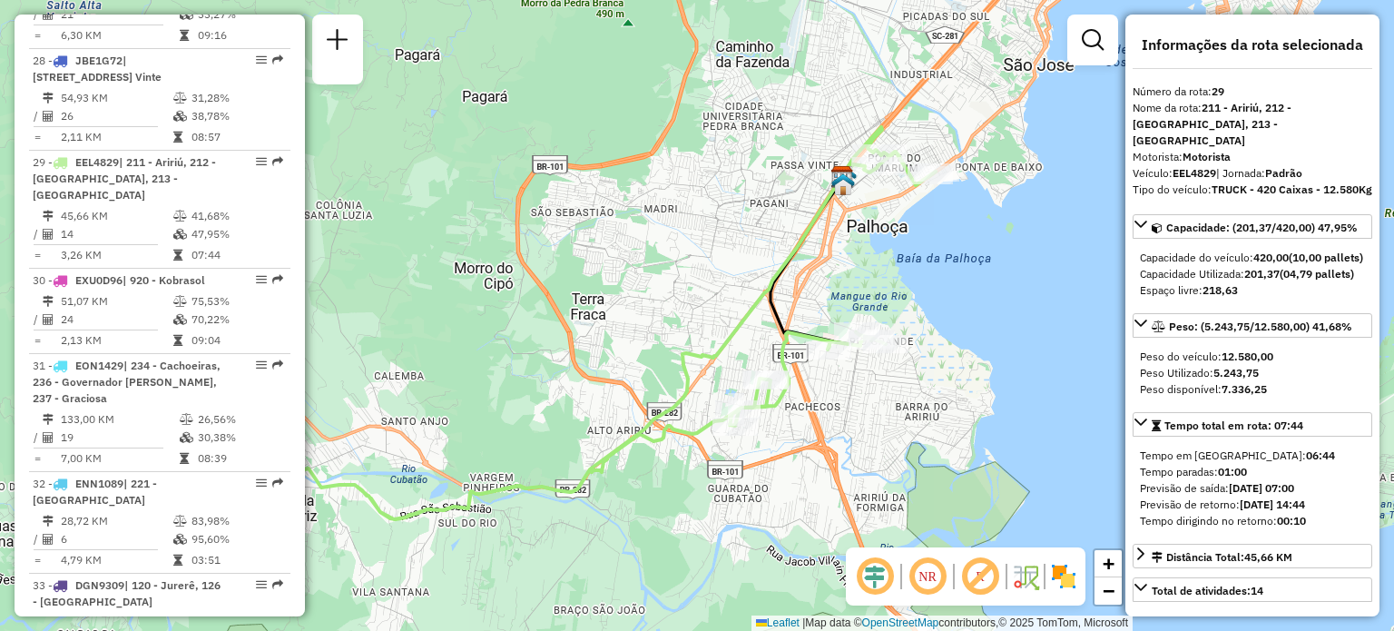
drag, startPoint x: 555, startPoint y: 317, endPoint x: 831, endPoint y: 362, distance: 280.5
click at [831, 363] on icon at bounding box center [593, 323] width 686 height 392
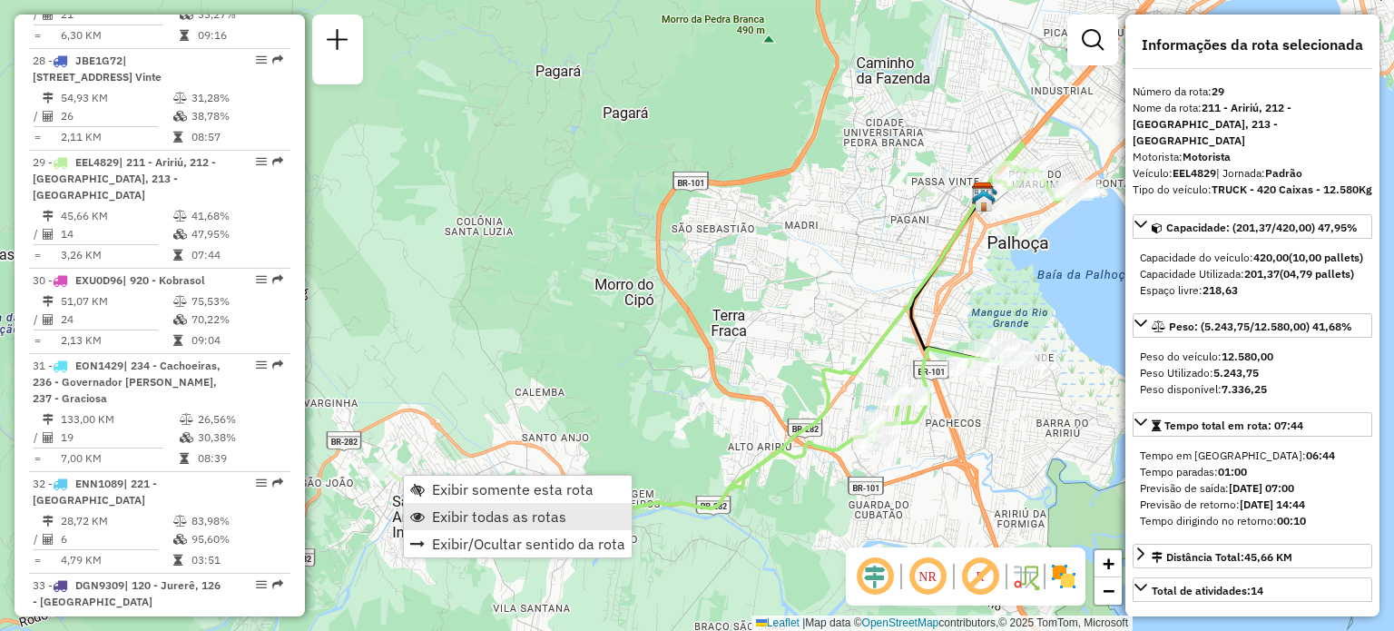
click at [438, 509] on span "Exibir todas as rotas" at bounding box center [499, 516] width 134 height 15
